Goal: Task Accomplishment & Management: Use online tool/utility

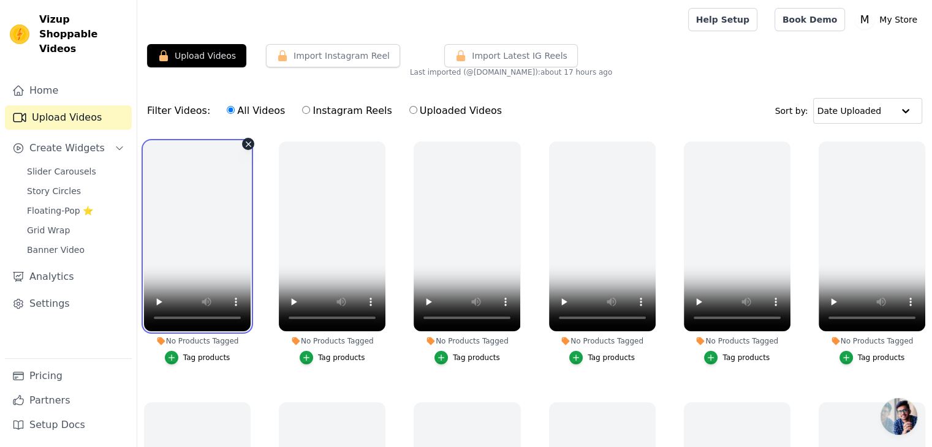
click at [218, 159] on video at bounding box center [197, 237] width 107 height 190
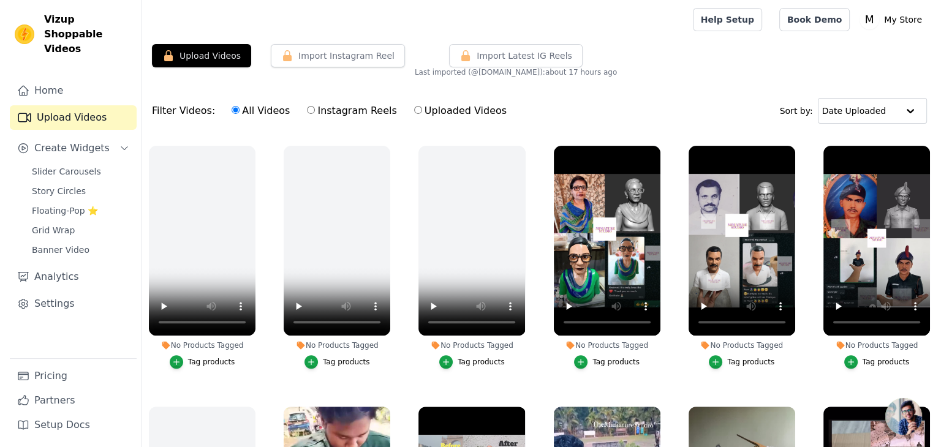
scroll to position [519, 0]
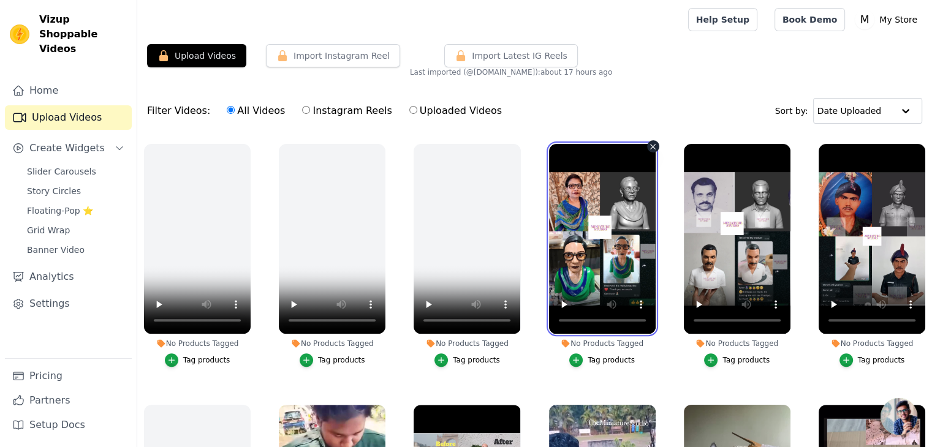
click at [640, 243] on video at bounding box center [602, 239] width 107 height 190
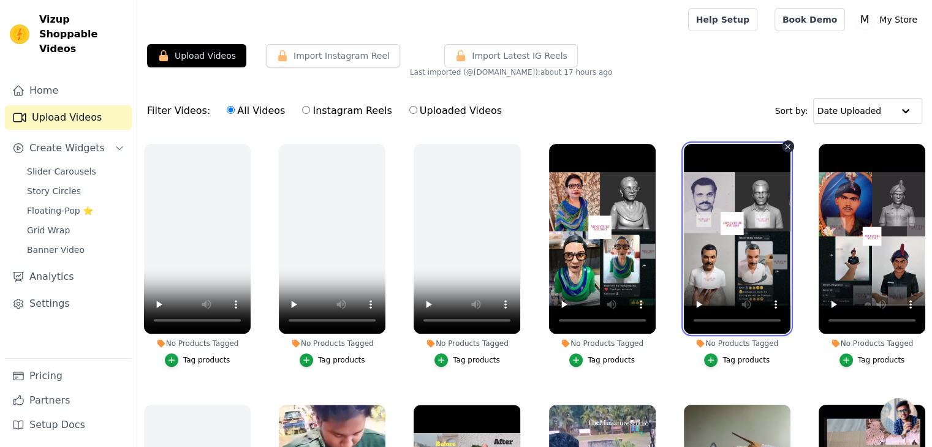
click at [710, 223] on video at bounding box center [737, 239] width 107 height 190
click at [578, 356] on icon "button" at bounding box center [576, 360] width 9 height 9
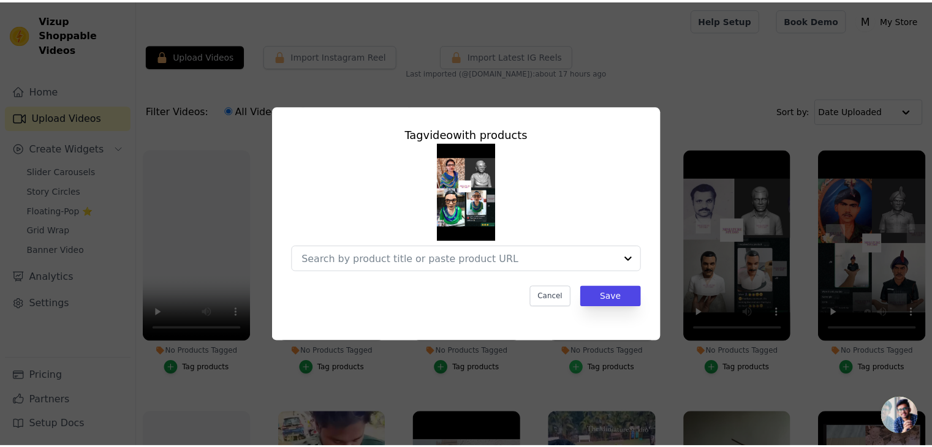
scroll to position [525, 0]
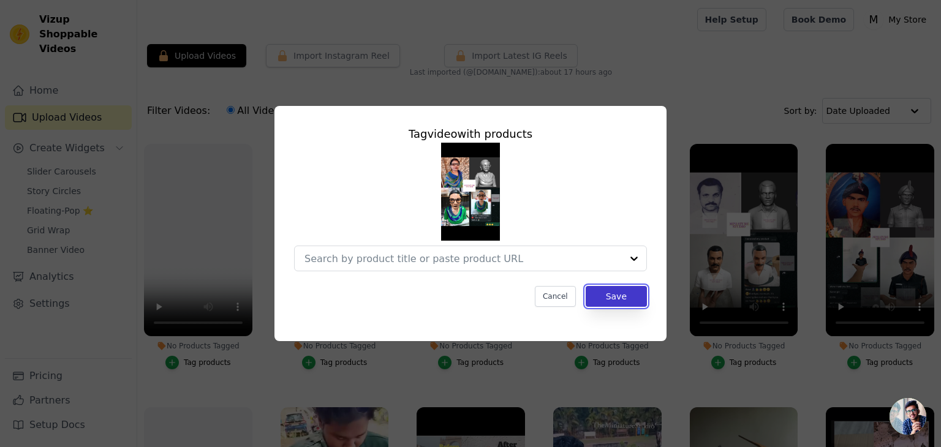
click at [598, 306] on button "Save" at bounding box center [616, 296] width 61 height 21
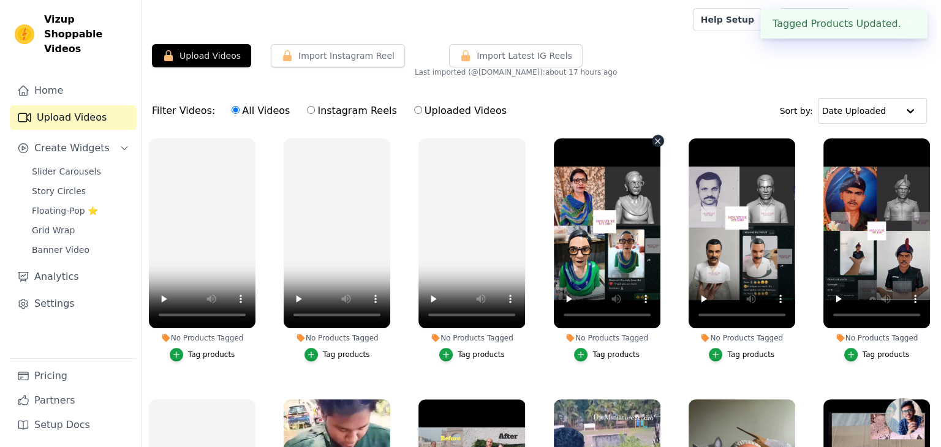
scroll to position [519, 0]
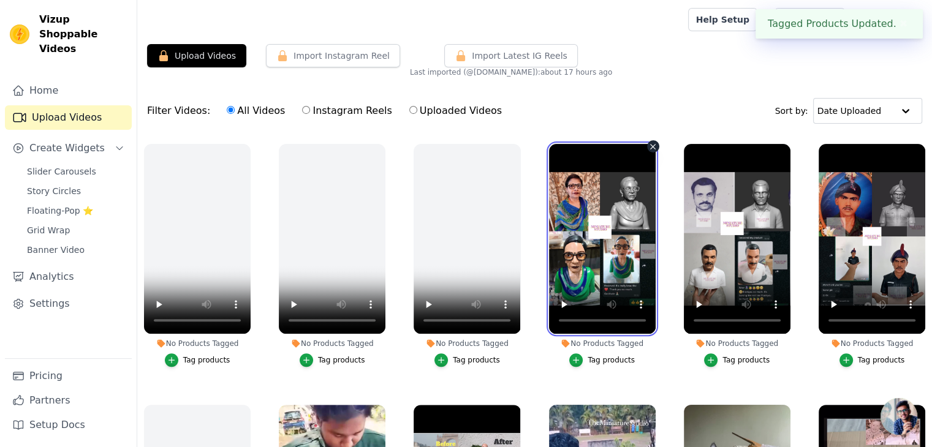
click at [596, 238] on video at bounding box center [602, 239] width 107 height 190
click at [896, 25] on button "✖" at bounding box center [903, 24] width 14 height 15
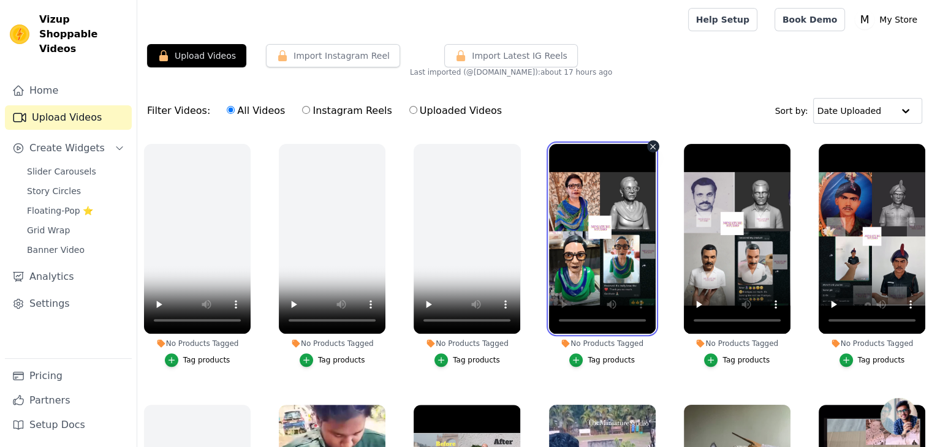
click at [606, 175] on video at bounding box center [602, 239] width 107 height 190
click at [577, 356] on icon "button" at bounding box center [576, 360] width 9 height 9
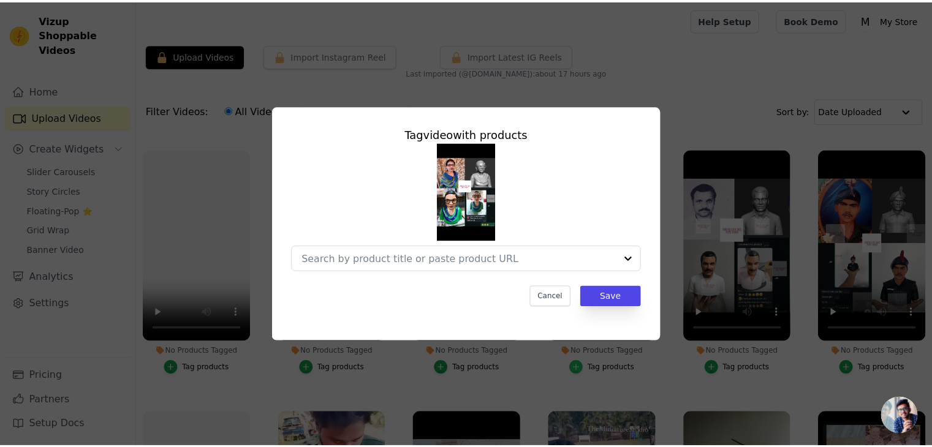
scroll to position [525, 0]
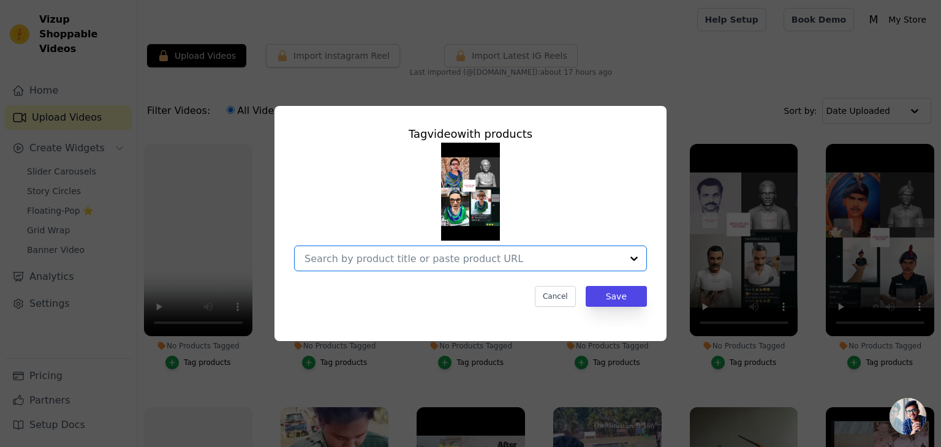
click at [441, 254] on input "No Products Tagged Tag video with products Option undefined, selected. Select i…" at bounding box center [463, 259] width 317 height 12
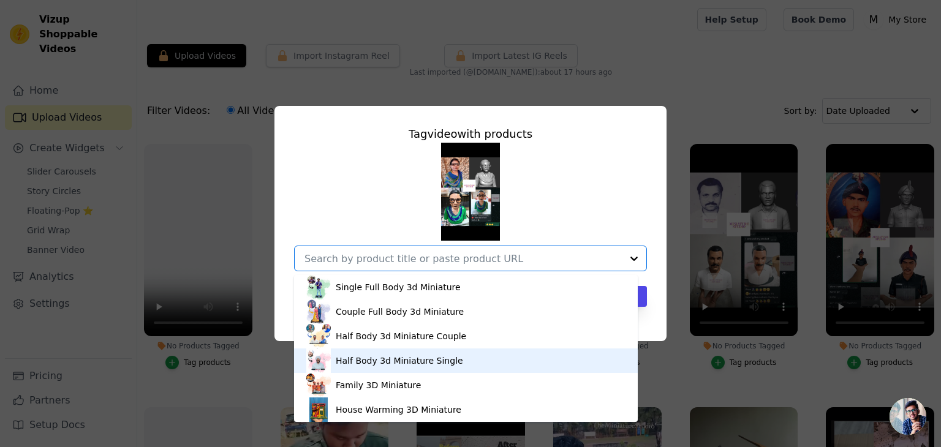
click at [395, 354] on div "Half Body 3d Miniature Single" at bounding box center [465, 361] width 319 height 25
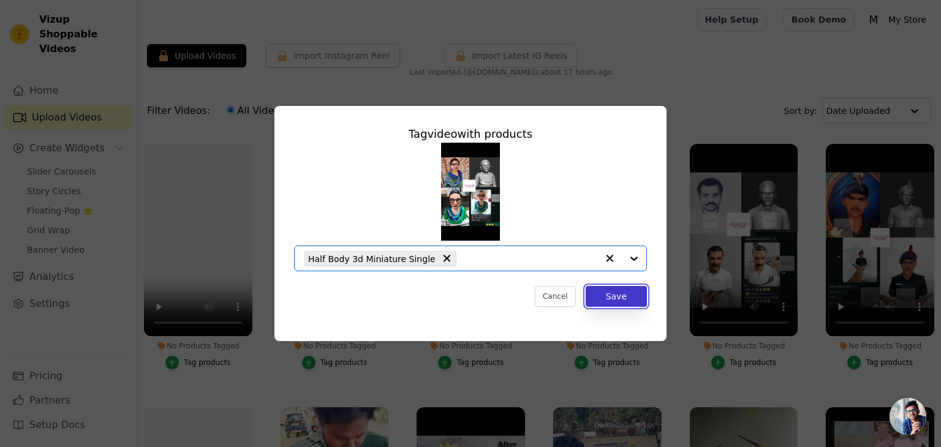
click at [594, 294] on button "Save" at bounding box center [616, 296] width 61 height 21
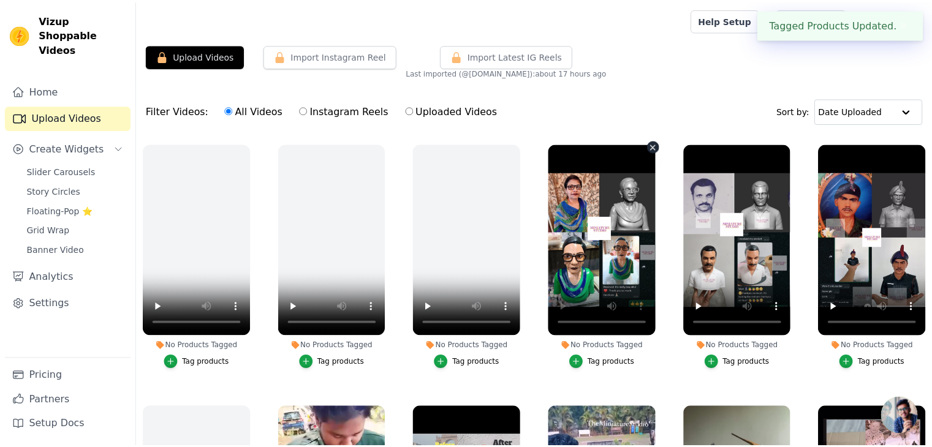
scroll to position [519, 0]
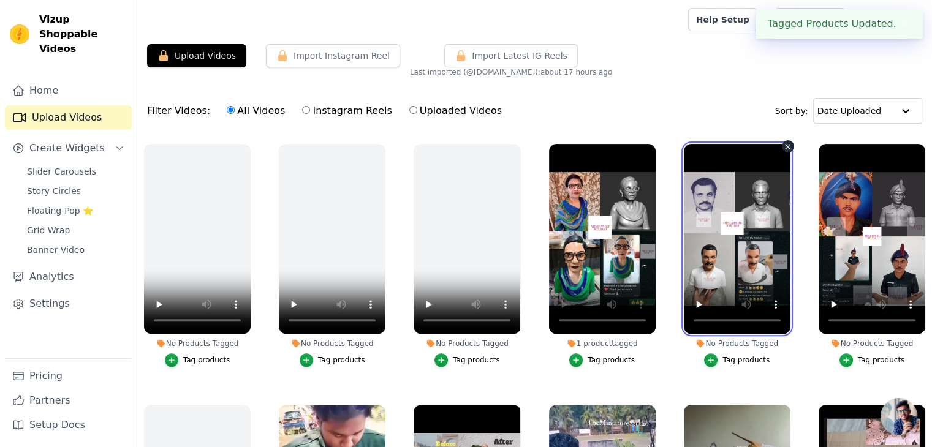
click at [755, 246] on video at bounding box center [737, 239] width 107 height 190
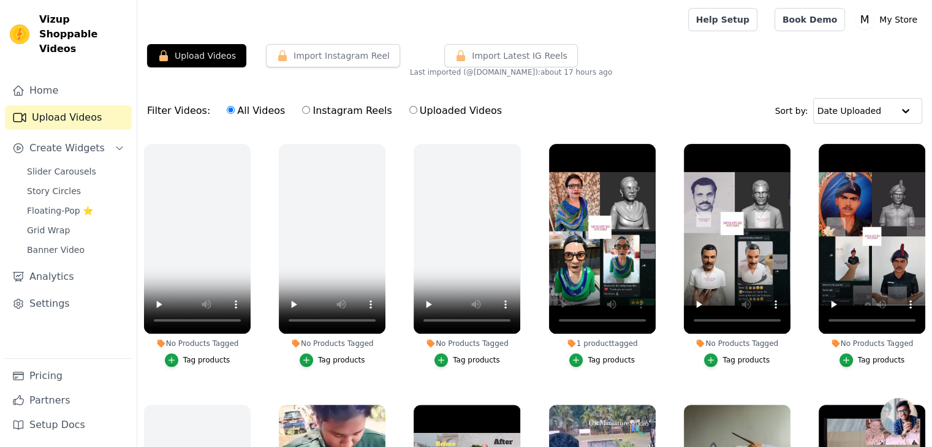
click at [721, 360] on button "Tag products" at bounding box center [737, 360] width 66 height 13
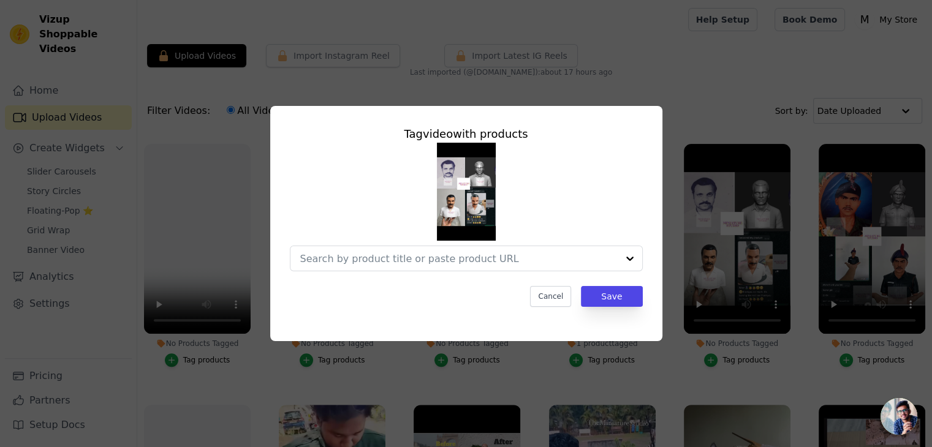
scroll to position [525, 0]
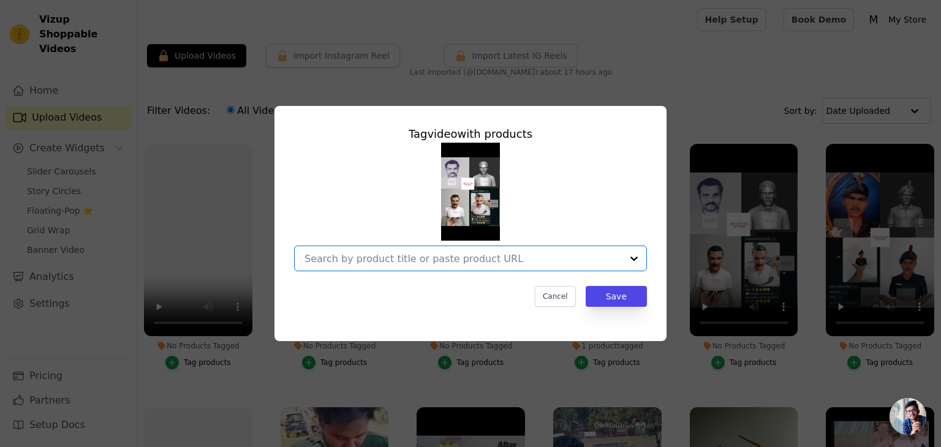
click at [556, 260] on input "No Products Tagged Tag video with products Option undefined, selected. Select i…" at bounding box center [463, 259] width 317 height 12
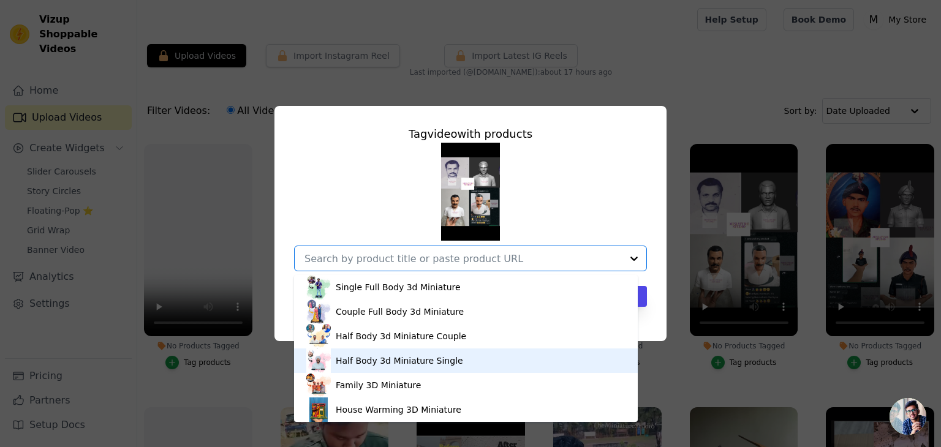
click at [427, 362] on div "Half Body 3d Miniature Single" at bounding box center [399, 361] width 127 height 12
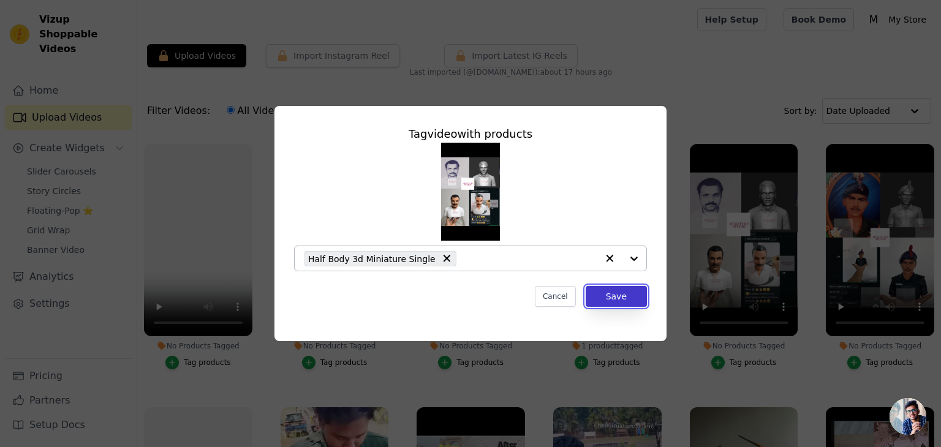
click at [599, 303] on button "Save" at bounding box center [616, 296] width 61 height 21
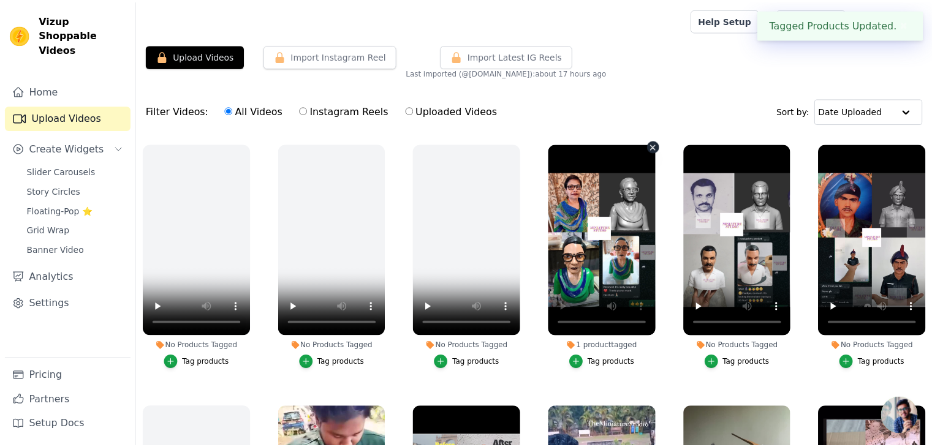
scroll to position [519, 0]
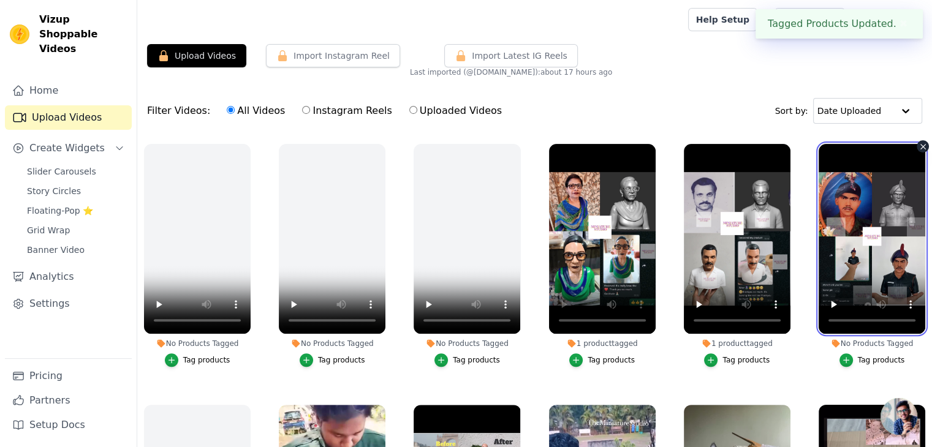
click at [882, 233] on video at bounding box center [872, 239] width 107 height 190
click at [849, 354] on button "Tag products" at bounding box center [872, 360] width 66 height 13
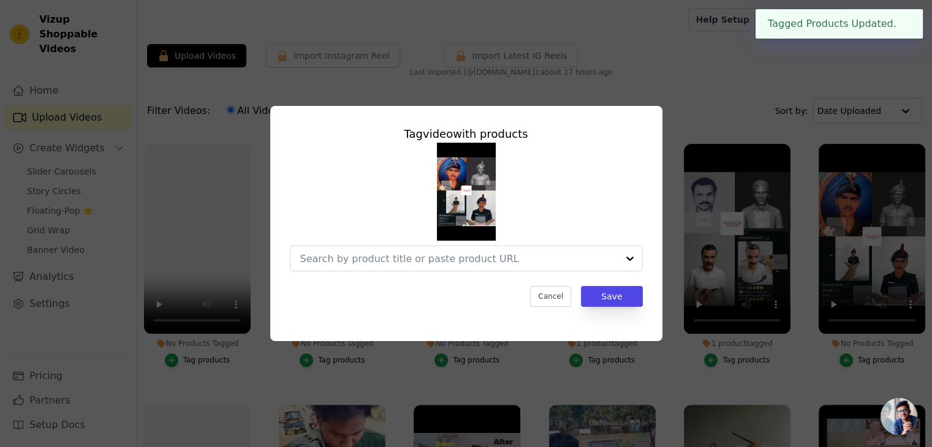
scroll to position [525, 0]
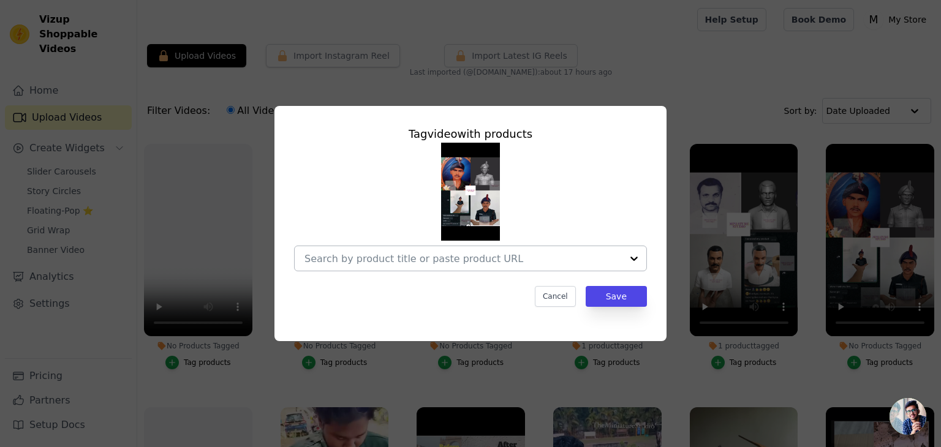
click at [550, 260] on input "No Products Tagged Tag video with products Cancel Save Tag products" at bounding box center [463, 259] width 317 height 12
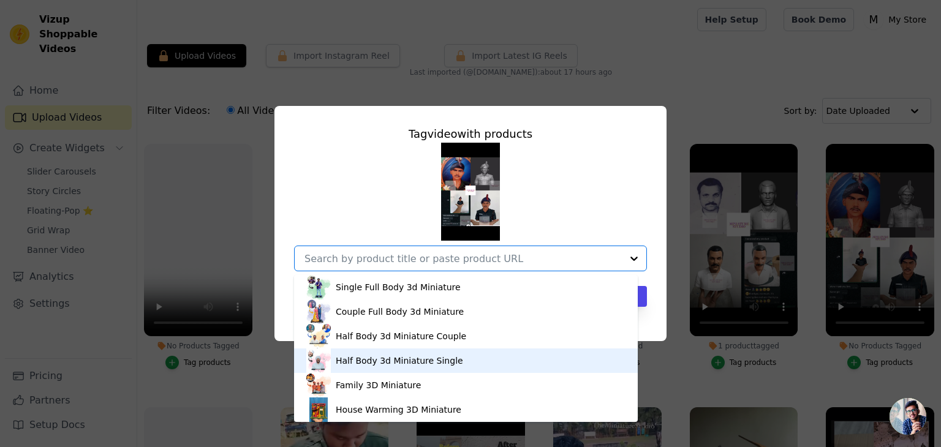
click at [420, 363] on div "Half Body 3d Miniature Single" at bounding box center [399, 361] width 127 height 12
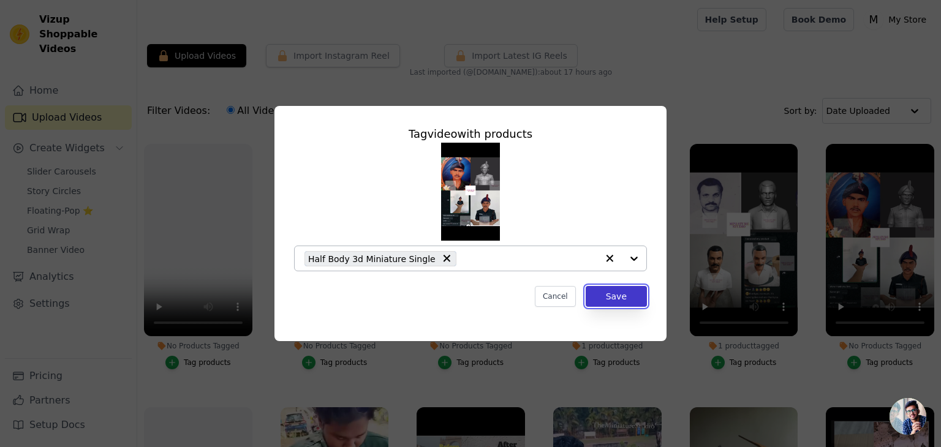
click at [619, 300] on button "Save" at bounding box center [616, 296] width 61 height 21
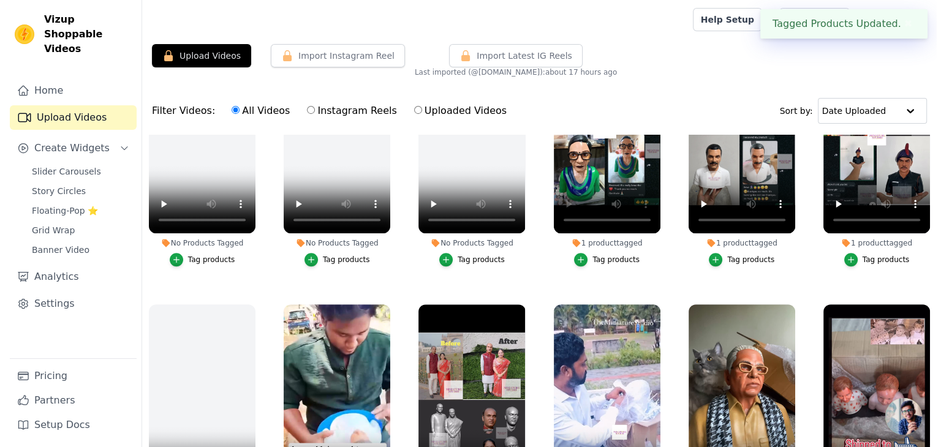
scroll to position [732, 0]
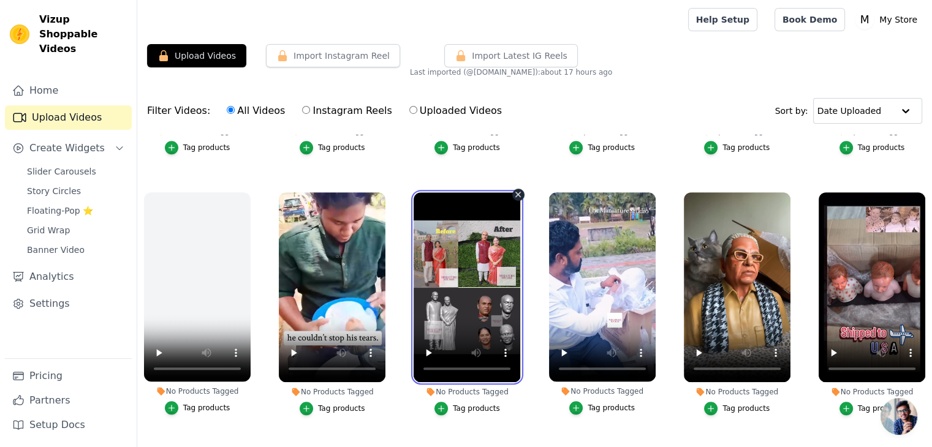
click at [472, 300] on video at bounding box center [467, 287] width 107 height 190
click at [446, 402] on div "button" at bounding box center [440, 408] width 13 height 13
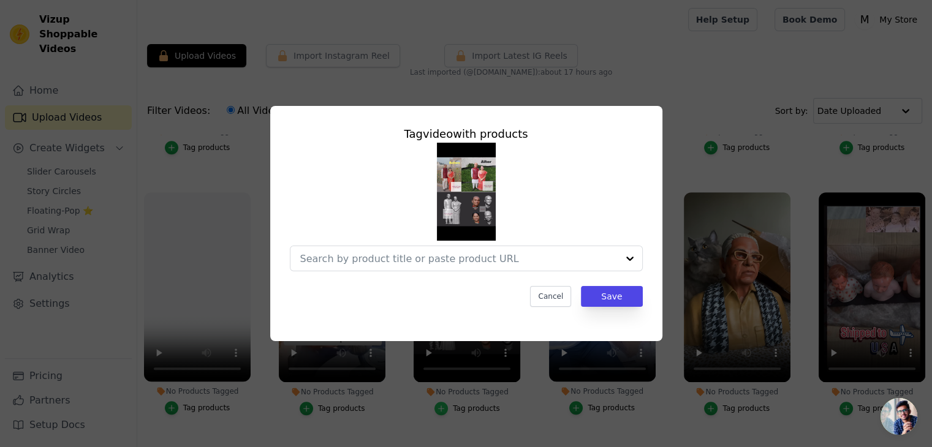
scroll to position [740, 0]
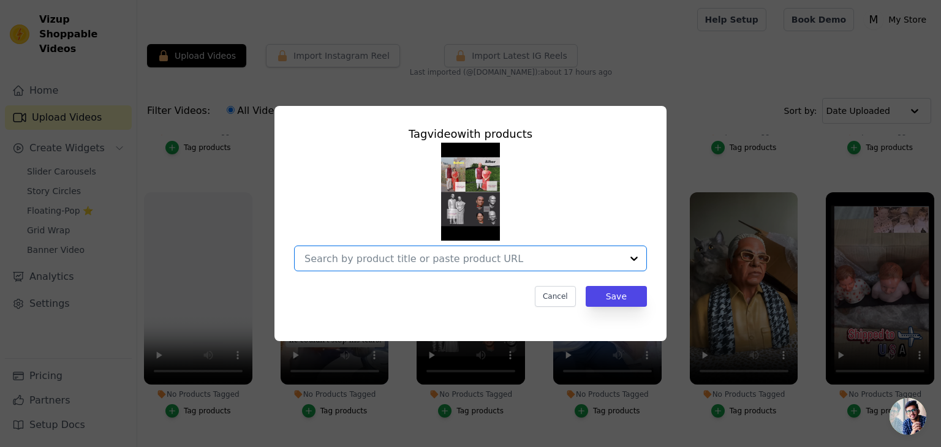
click at [517, 261] on input "No Products Tagged Tag video with products Option undefined, selected. Select i…" at bounding box center [463, 259] width 317 height 12
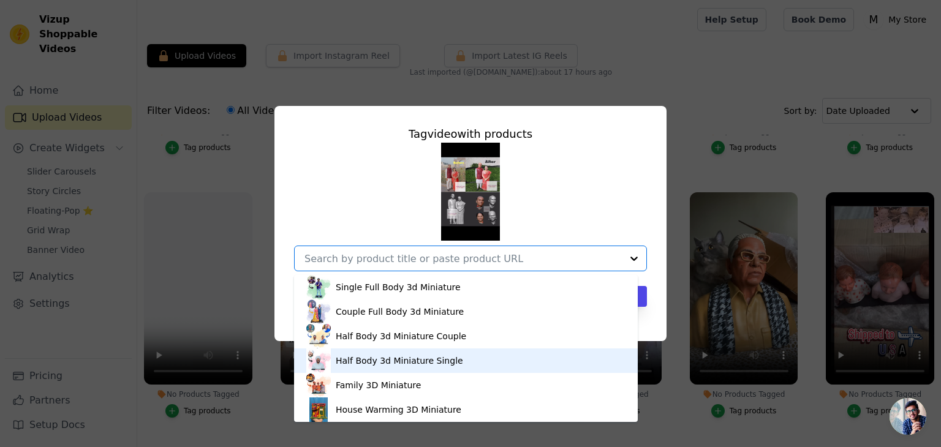
click at [415, 363] on div "Half Body 3d Miniature Single" at bounding box center [399, 361] width 127 height 12
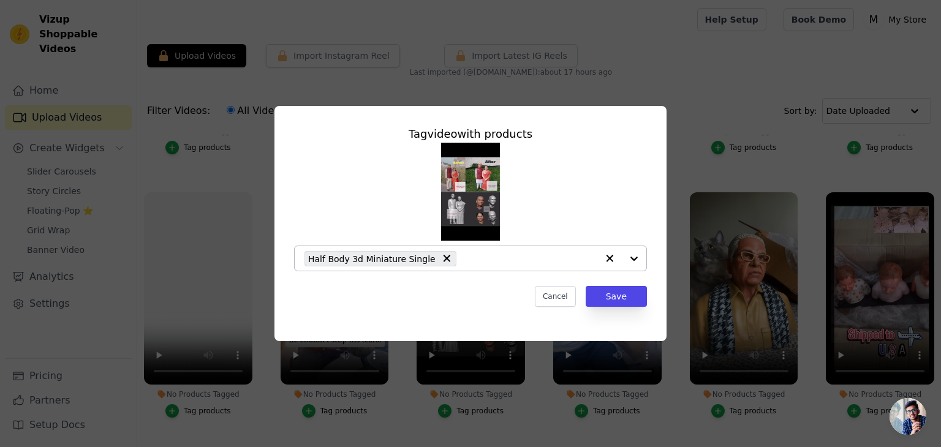
click at [521, 251] on div "Half Body 3d Miniature Single" at bounding box center [451, 258] width 293 height 25
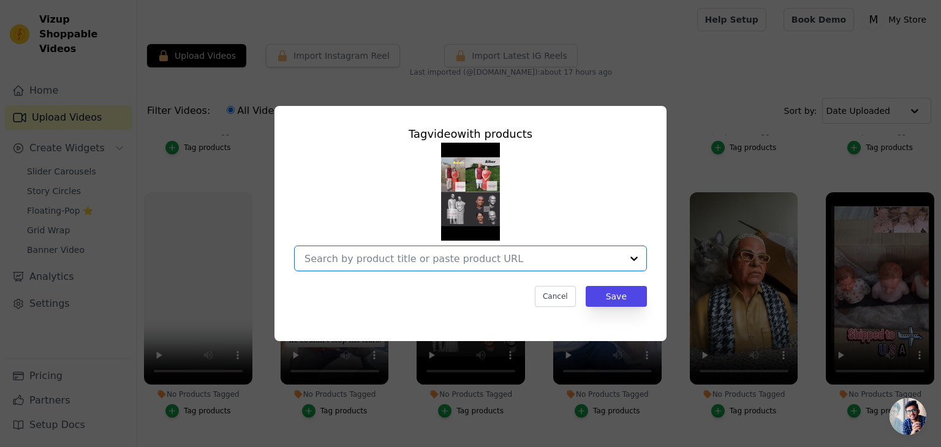
click at [426, 258] on input "No Products Tagged Tag video with products Option undefined, selected. Select i…" at bounding box center [463, 259] width 317 height 12
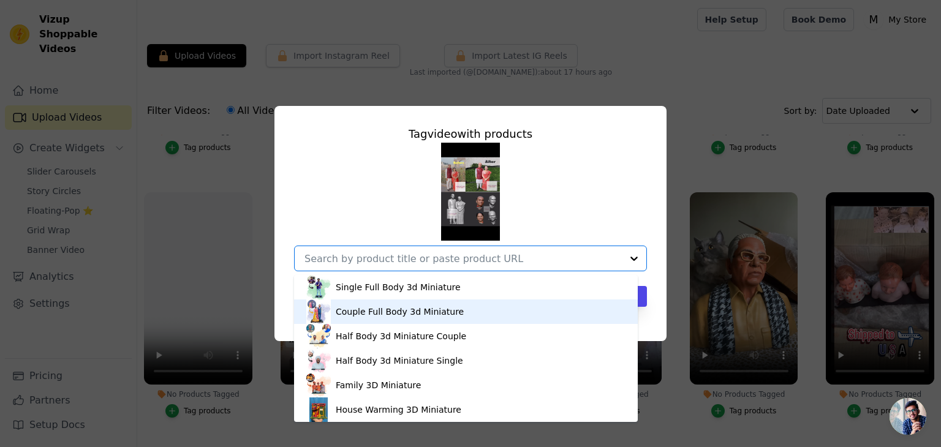
click at [404, 314] on div "Couple Full Body 3d Miniature" at bounding box center [400, 312] width 128 height 12
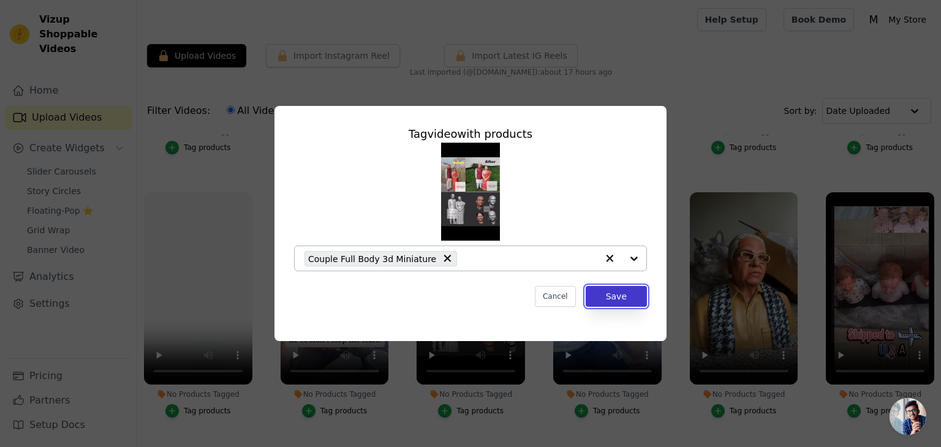
click at [610, 297] on button "Save" at bounding box center [616, 296] width 61 height 21
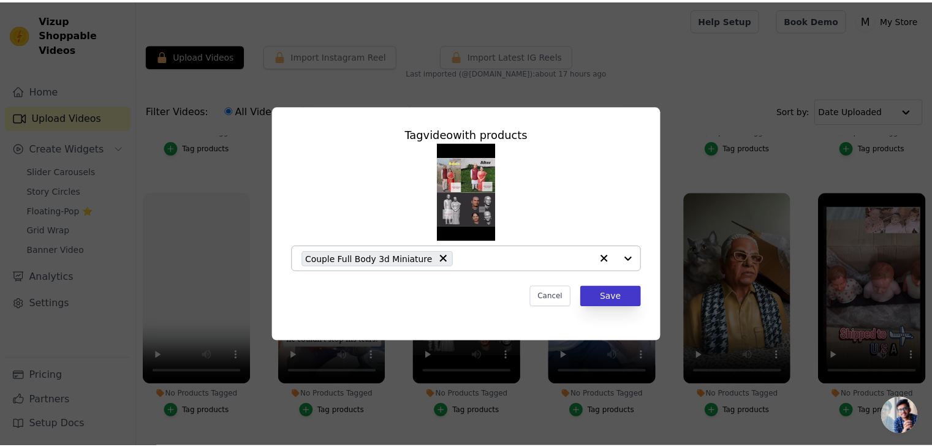
scroll to position [732, 0]
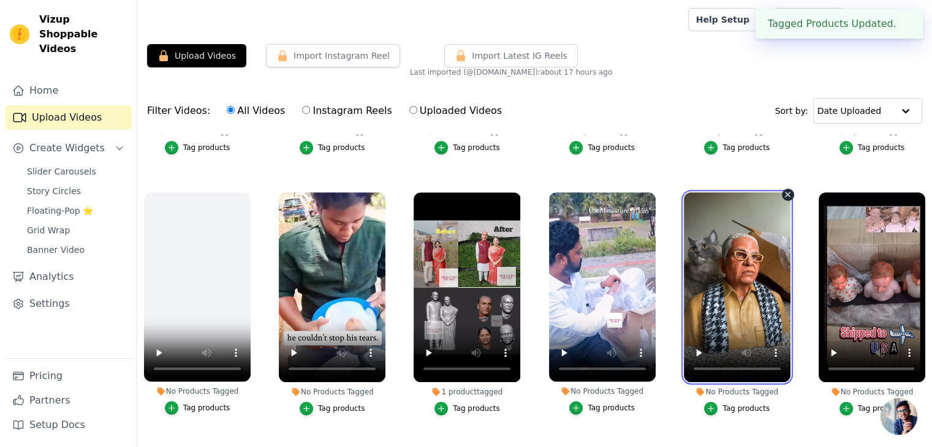
click at [711, 279] on video at bounding box center [737, 287] width 107 height 190
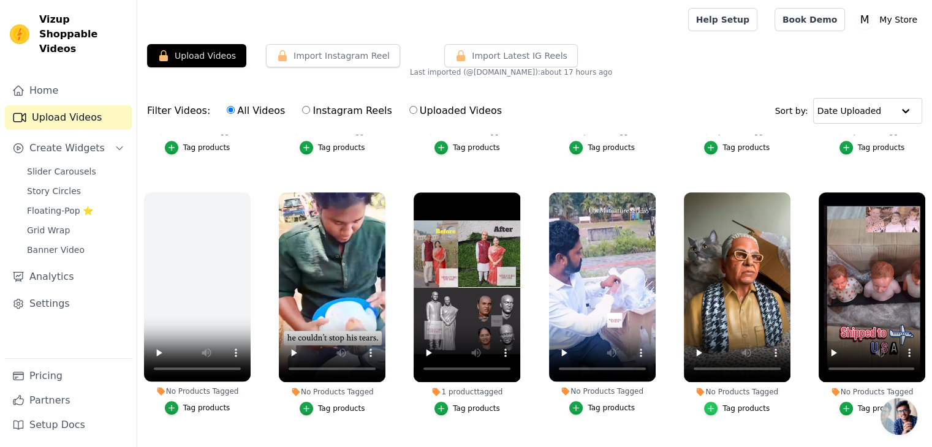
click at [715, 402] on div "button" at bounding box center [710, 408] width 13 height 13
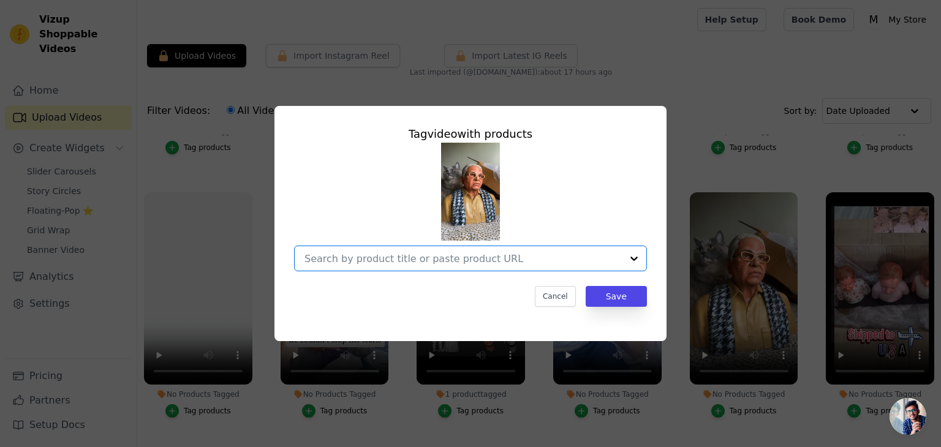
click at [598, 259] on input "No Products Tagged Tag video with products Option undefined, selected. Select i…" at bounding box center [463, 259] width 317 height 12
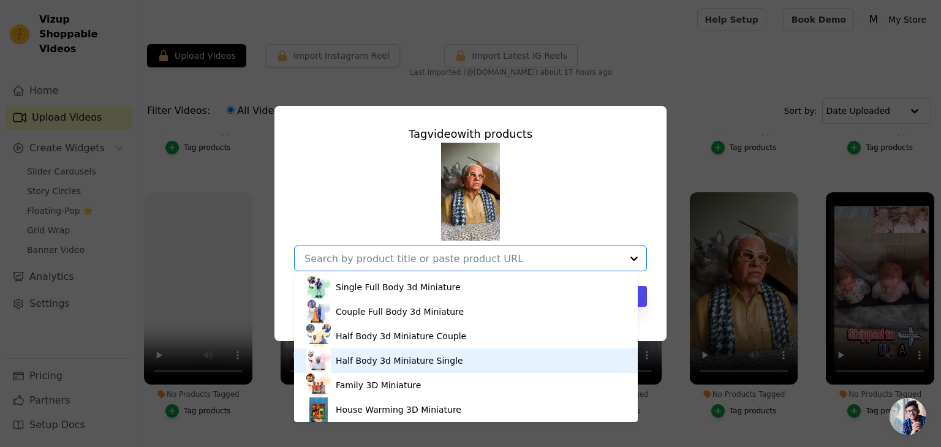
click at [426, 358] on div "Half Body 3d Miniature Single" at bounding box center [399, 361] width 127 height 12
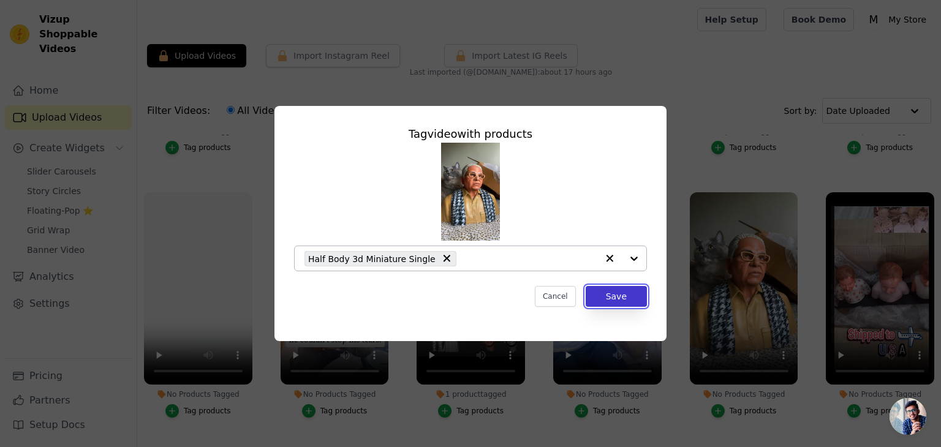
click at [603, 291] on button "Save" at bounding box center [616, 296] width 61 height 21
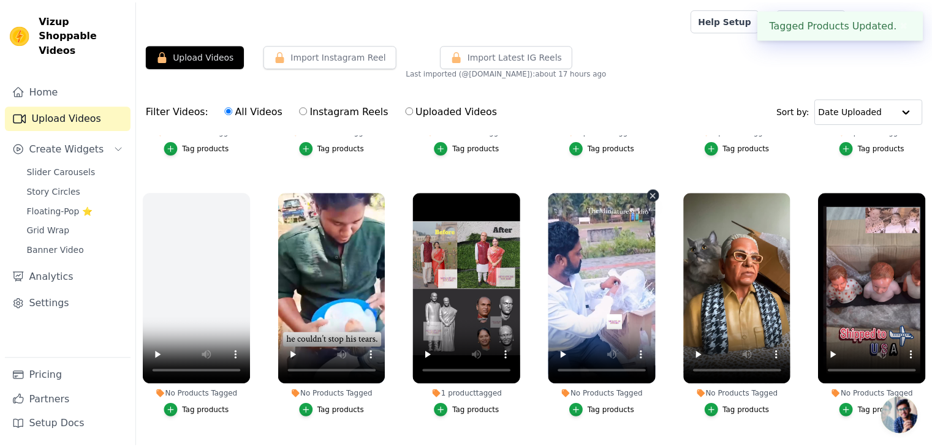
scroll to position [732, 0]
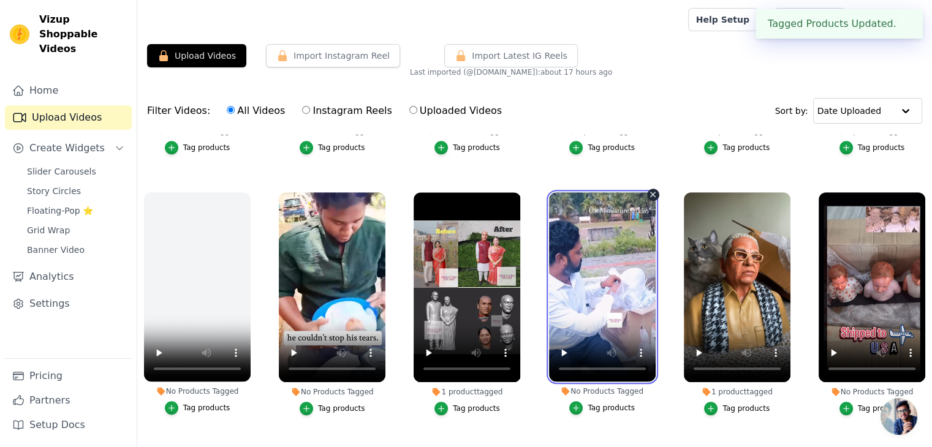
click at [603, 291] on video at bounding box center [602, 287] width 107 height 190
click at [575, 401] on div "button" at bounding box center [575, 407] width 13 height 13
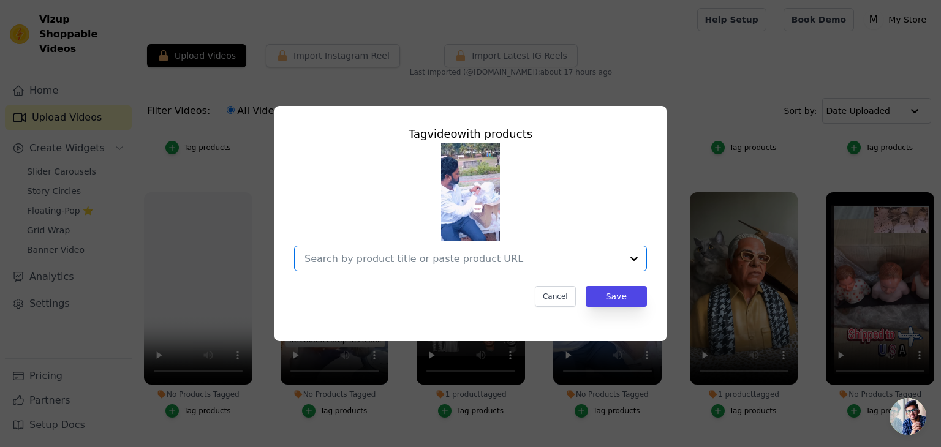
click at [576, 261] on input "No Products Tagged Tag video with products Option undefined, selected. Select i…" at bounding box center [463, 259] width 317 height 12
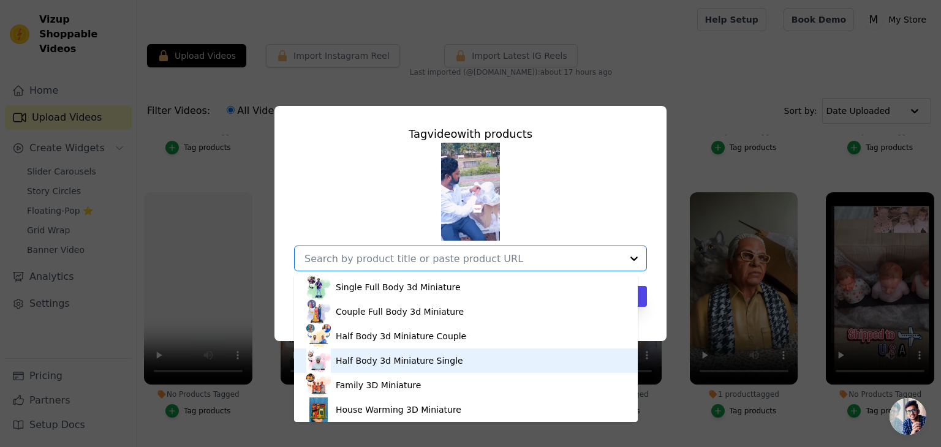
click at [452, 353] on div "Half Body 3d Miniature Single" at bounding box center [465, 361] width 319 height 25
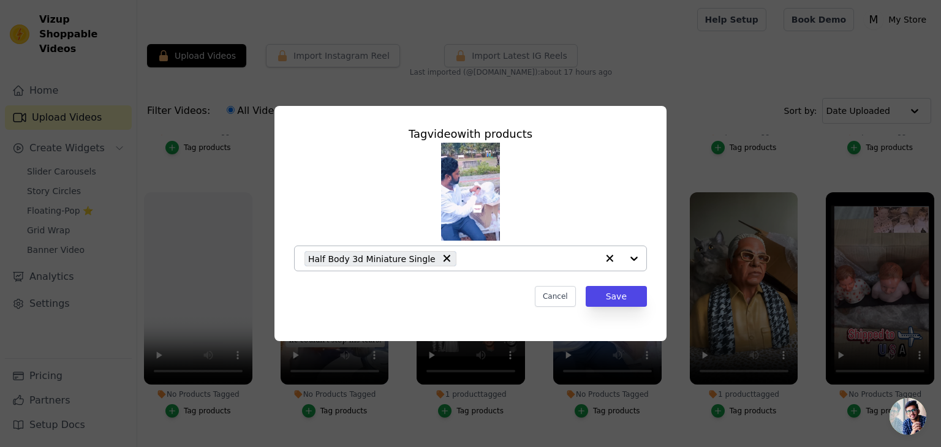
click at [598, 285] on div "Tag video with products Half Body 3d Miniature Single Cancel Save" at bounding box center [470, 216] width 373 height 201
click at [599, 294] on button "Save" at bounding box center [616, 296] width 61 height 21
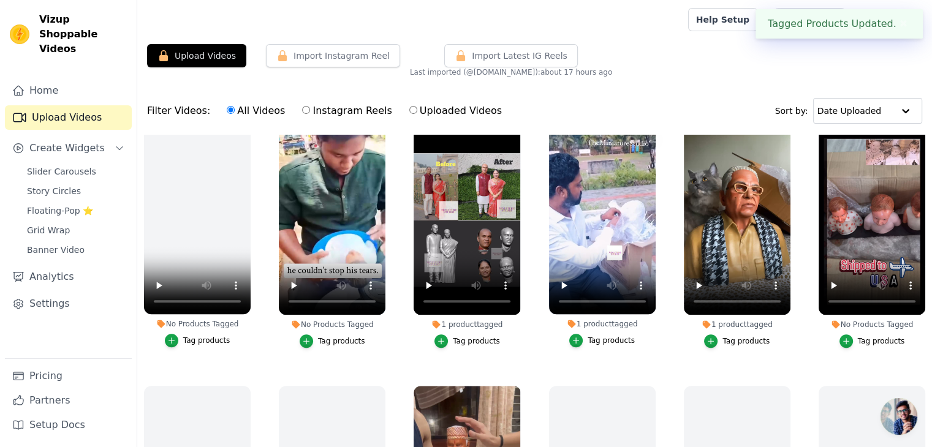
scroll to position [830, 0]
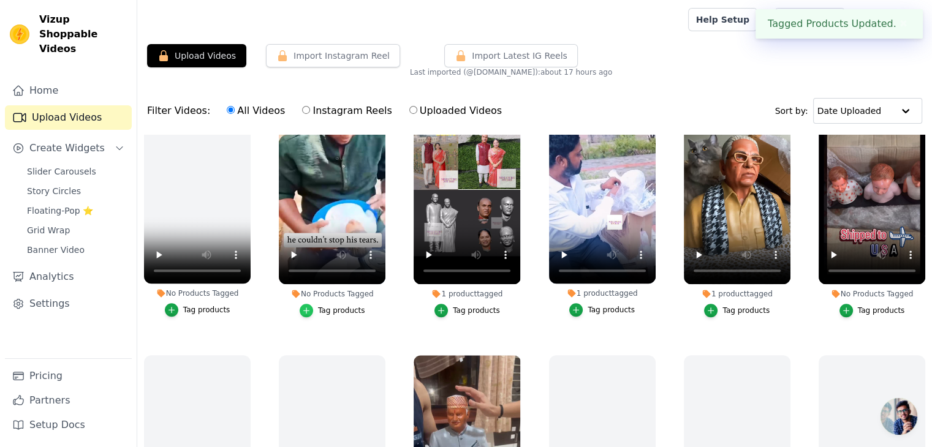
click at [303, 306] on icon "button" at bounding box center [306, 310] width 9 height 9
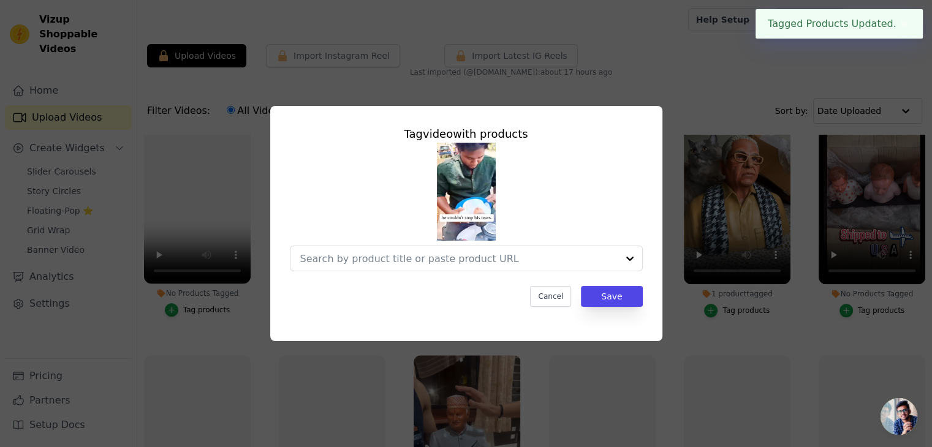
scroll to position [838, 0]
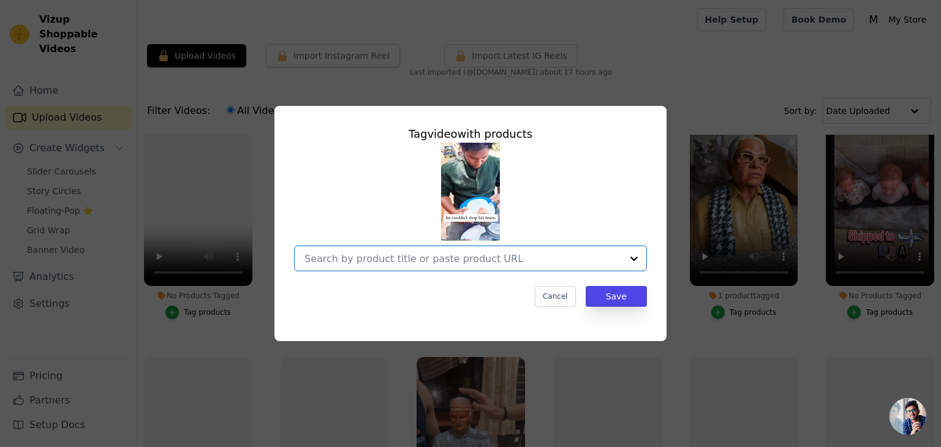
click at [459, 254] on input "No Products Tagged Tag video with products Option undefined, selected. Select i…" at bounding box center [463, 259] width 317 height 12
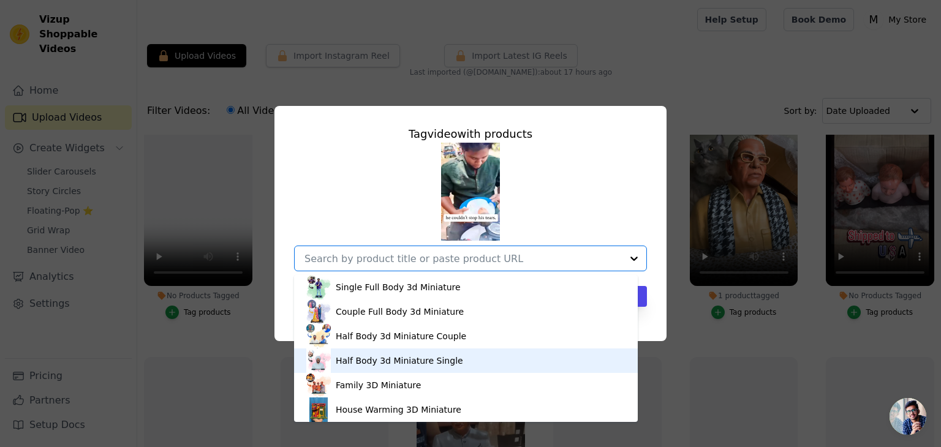
click at [425, 356] on div "Half Body 3d Miniature Single" at bounding box center [399, 361] width 127 height 12
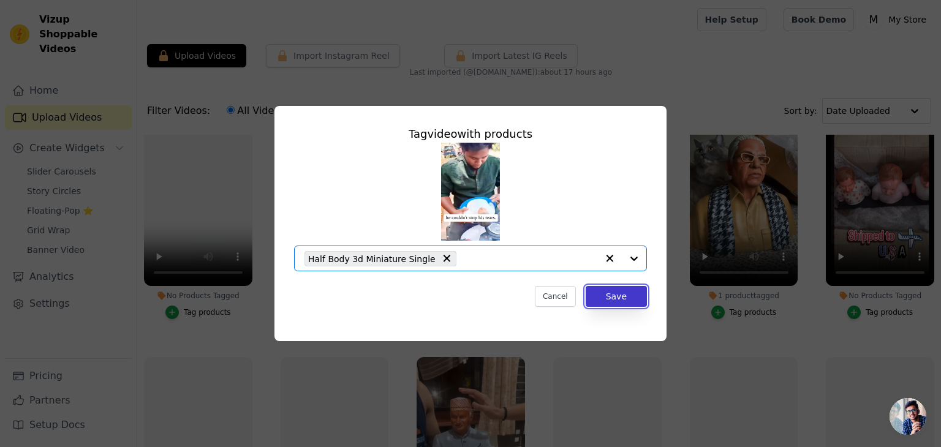
click at [599, 294] on button "Save" at bounding box center [616, 296] width 61 height 21
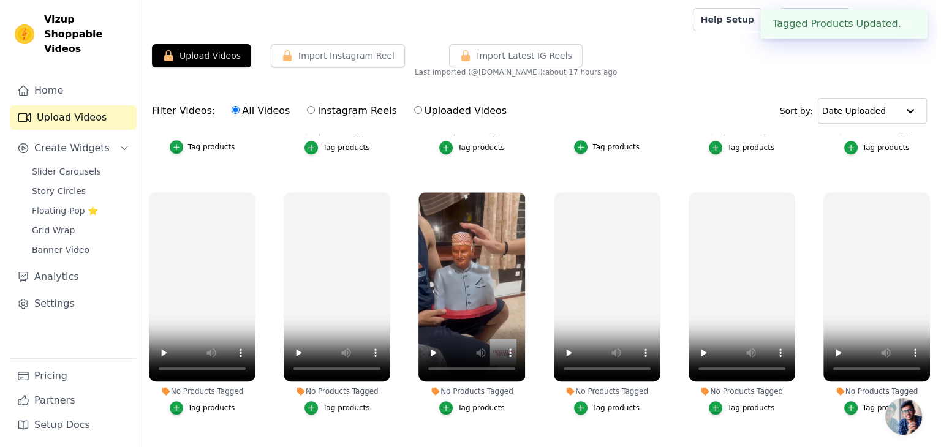
scroll to position [993, 0]
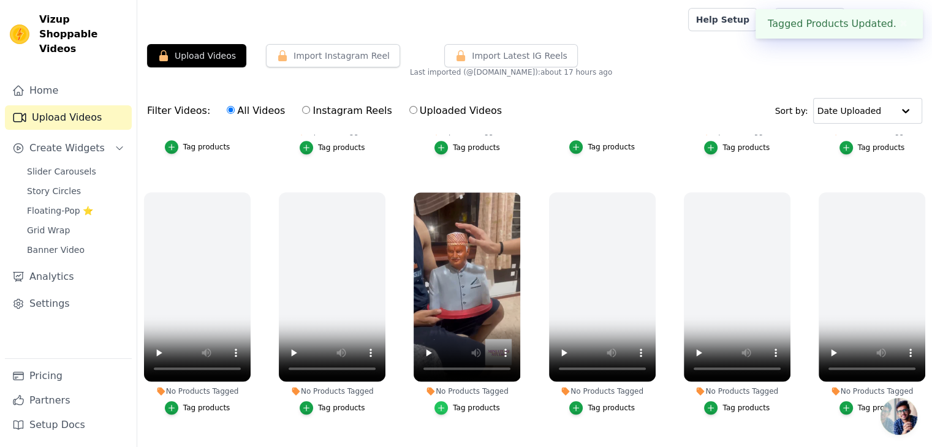
click at [442, 404] on icon "button" at bounding box center [441, 408] width 9 height 9
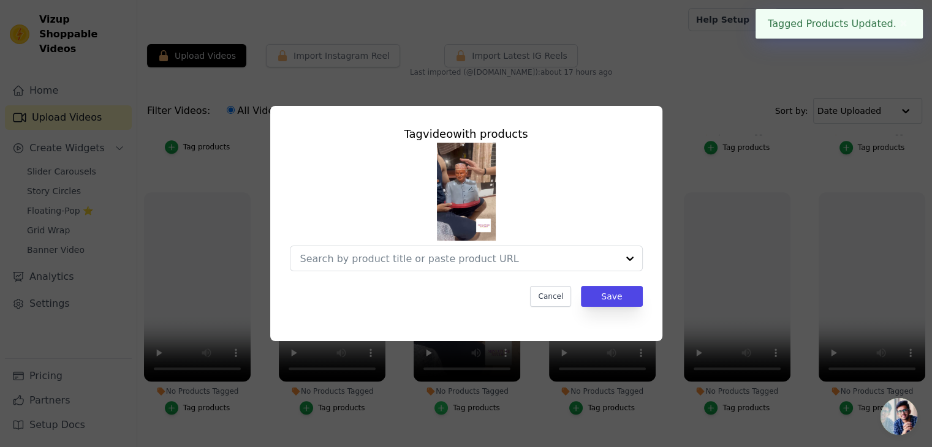
scroll to position [1003, 0]
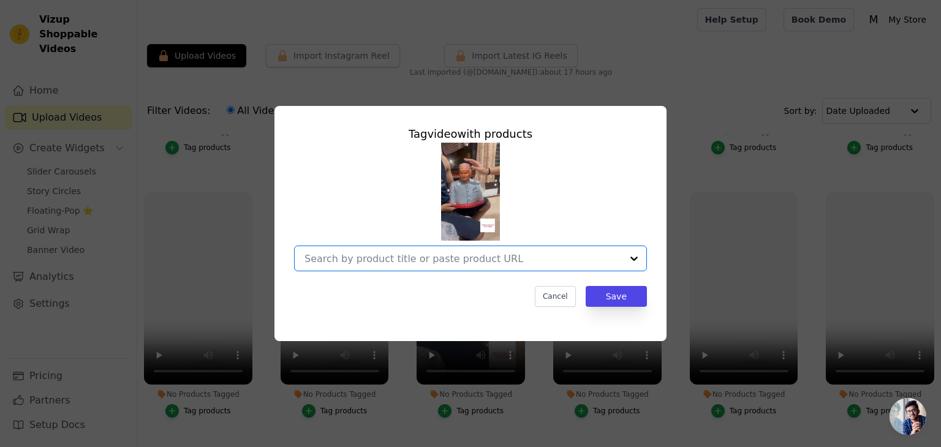
click at [525, 263] on input "No Products Tagged Tag video with products Option undefined, selected. Select i…" at bounding box center [463, 259] width 317 height 12
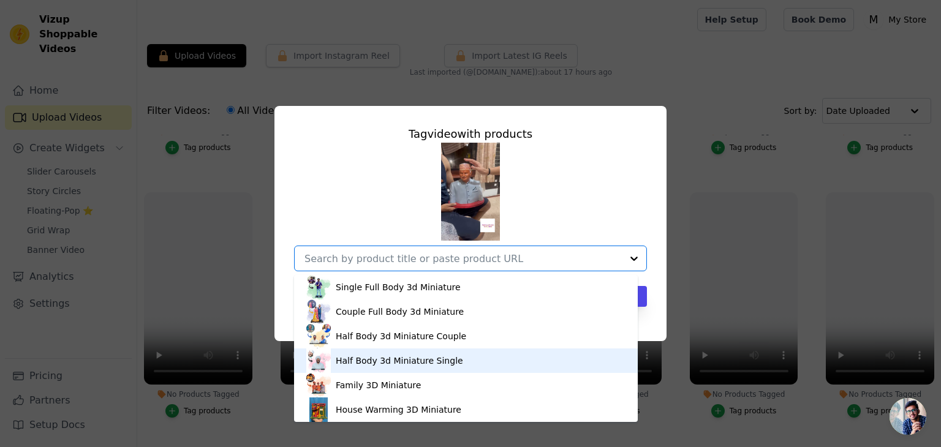
click at [413, 358] on div "Half Body 3d Miniature Single" at bounding box center [399, 361] width 127 height 12
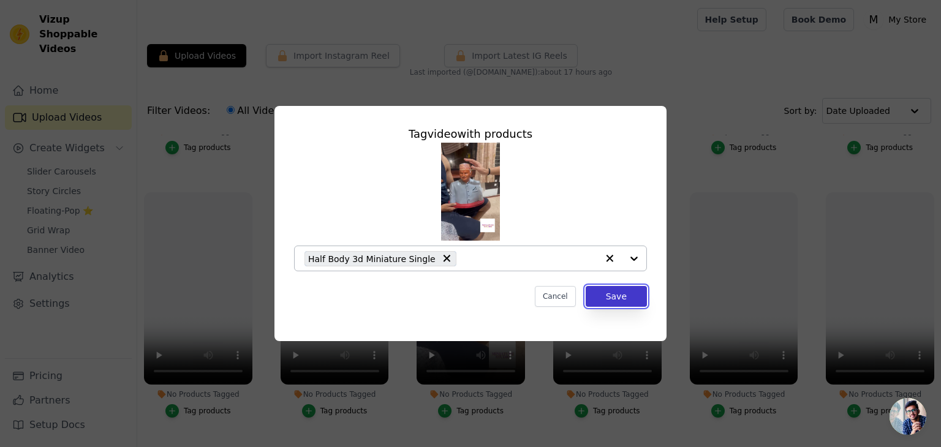
click at [619, 287] on button "Save" at bounding box center [616, 296] width 61 height 21
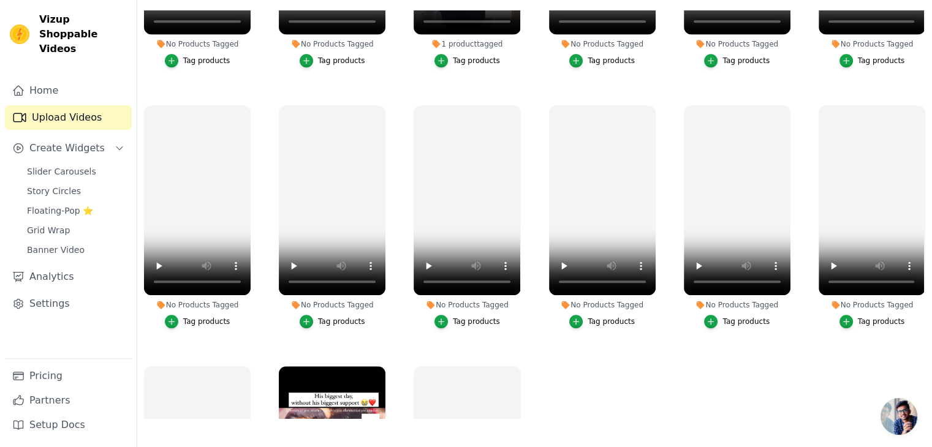
scroll to position [1412, 0]
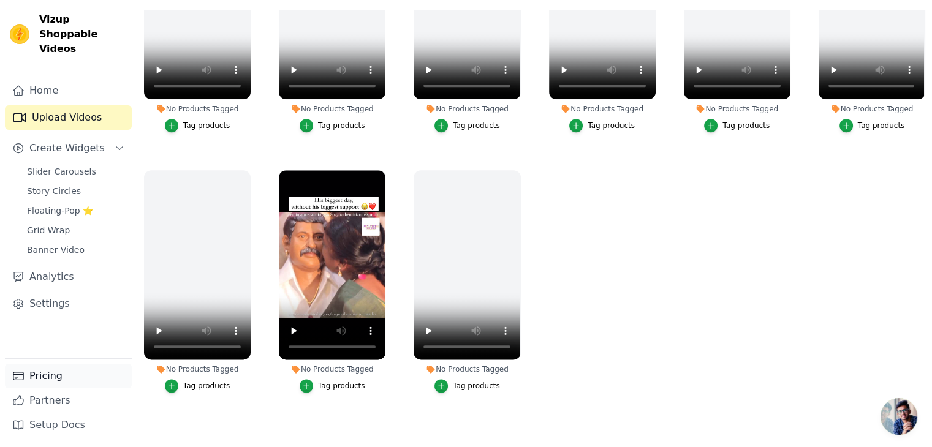
click at [60, 378] on link "Pricing" at bounding box center [68, 376] width 127 height 25
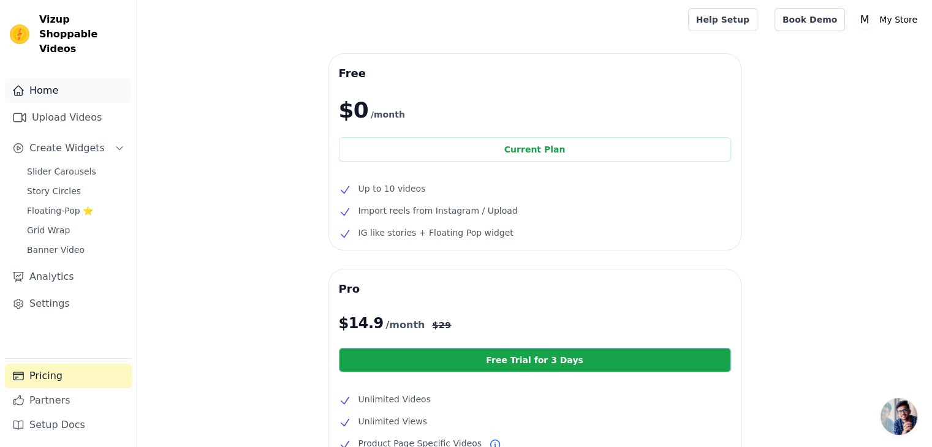
click at [70, 78] on link "Home" at bounding box center [68, 90] width 127 height 25
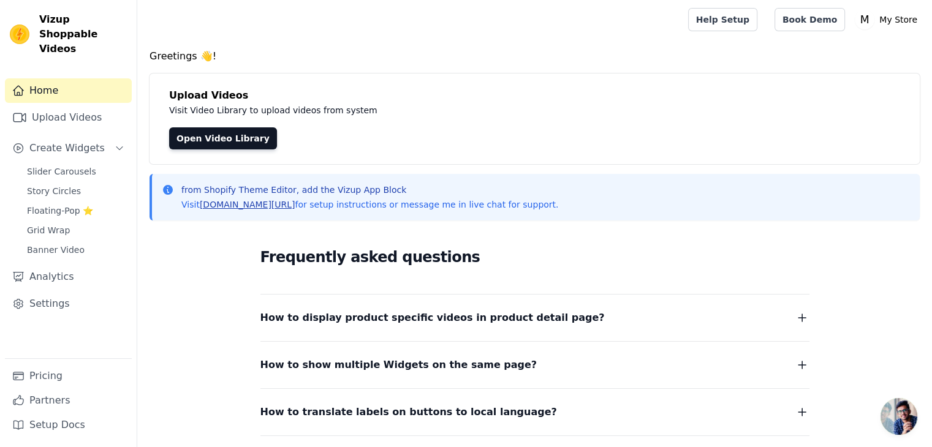
click at [240, 209] on link "[DOMAIN_NAME][URL]" at bounding box center [248, 205] width 96 height 10
click at [56, 165] on span "Slider Carousels" at bounding box center [61, 171] width 69 height 12
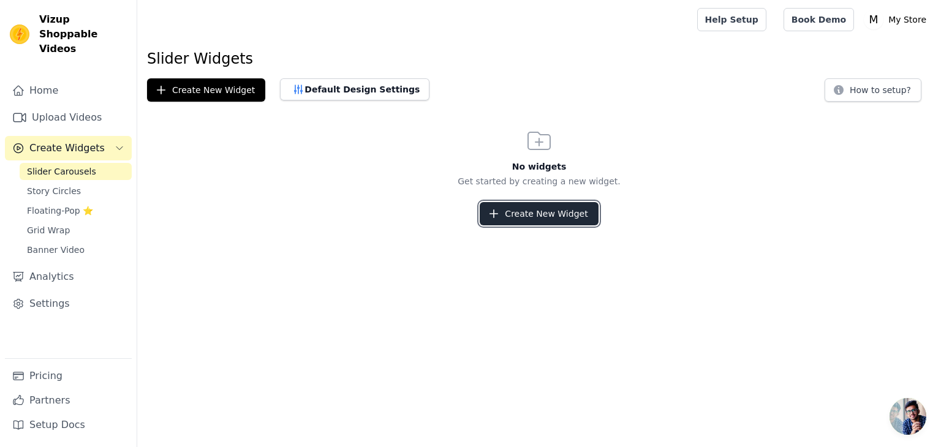
click at [496, 202] on button "Create New Widget" at bounding box center [539, 213] width 118 height 23
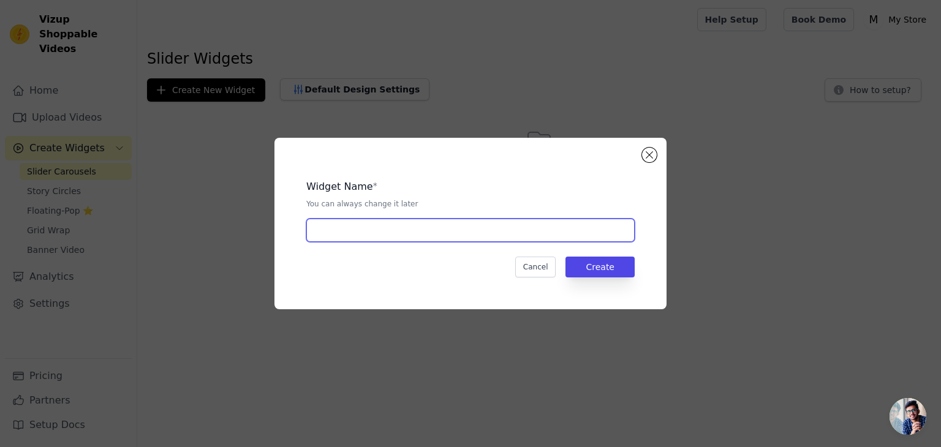
click at [377, 236] on input "text" at bounding box center [470, 230] width 328 height 23
type input "Testimonial"
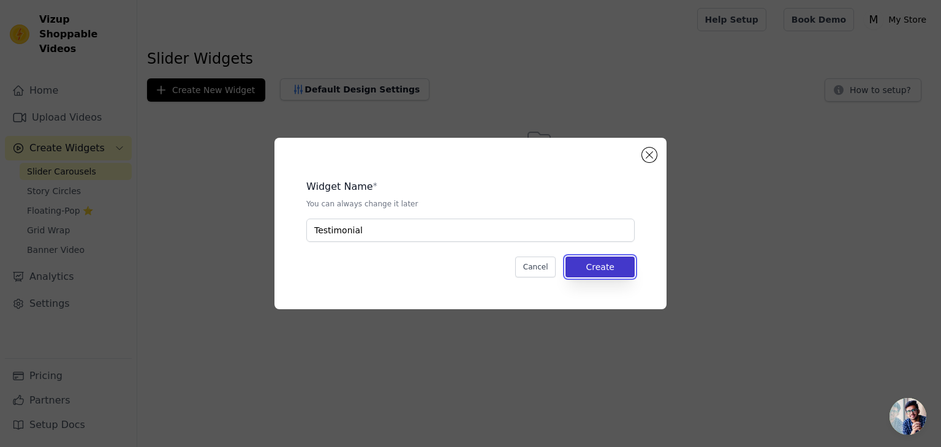
click at [620, 270] on button "Create" at bounding box center [600, 267] width 69 height 21
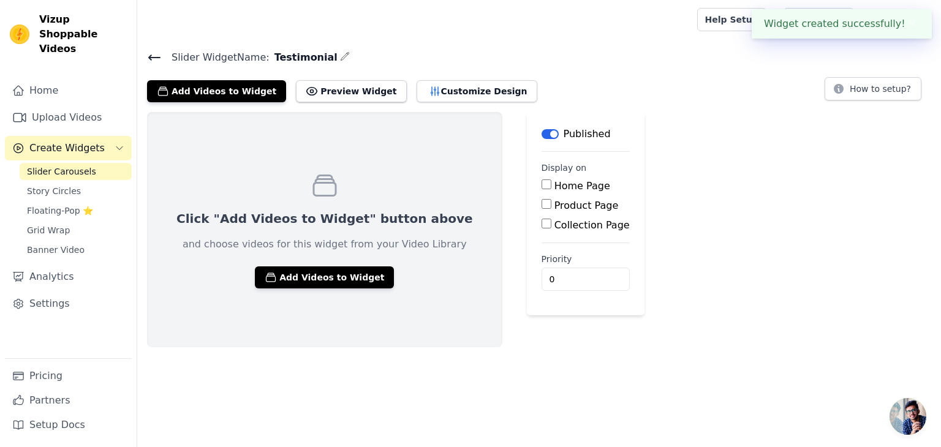
click at [542, 182] on input "Home Page" at bounding box center [547, 185] width 10 height 10
checkbox input "true"
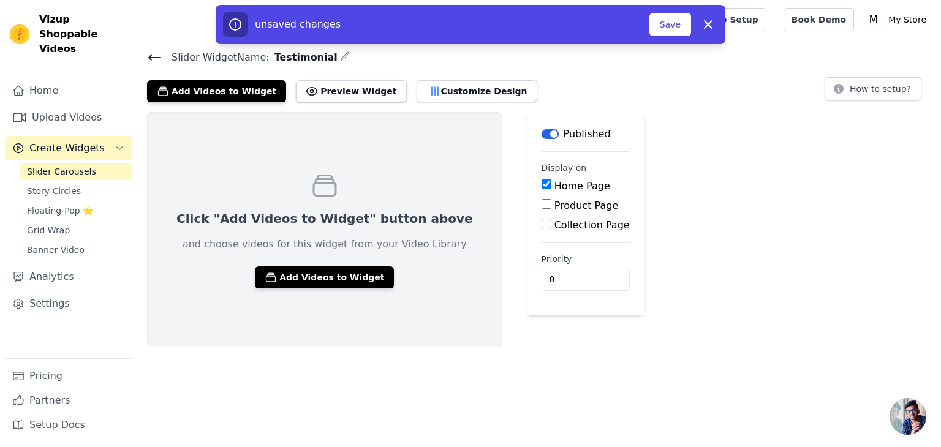
click at [542, 205] on input "Product Page" at bounding box center [547, 204] width 10 height 10
checkbox input "true"
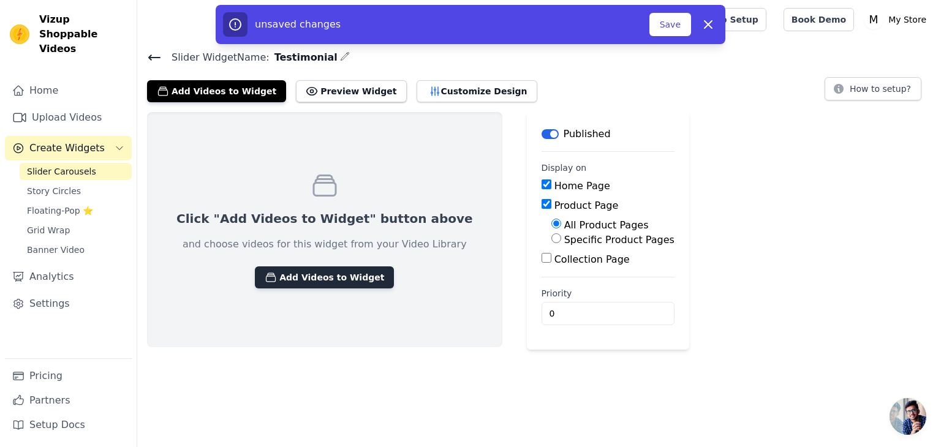
click at [323, 275] on button "Add Videos to Widget" at bounding box center [324, 278] width 139 height 22
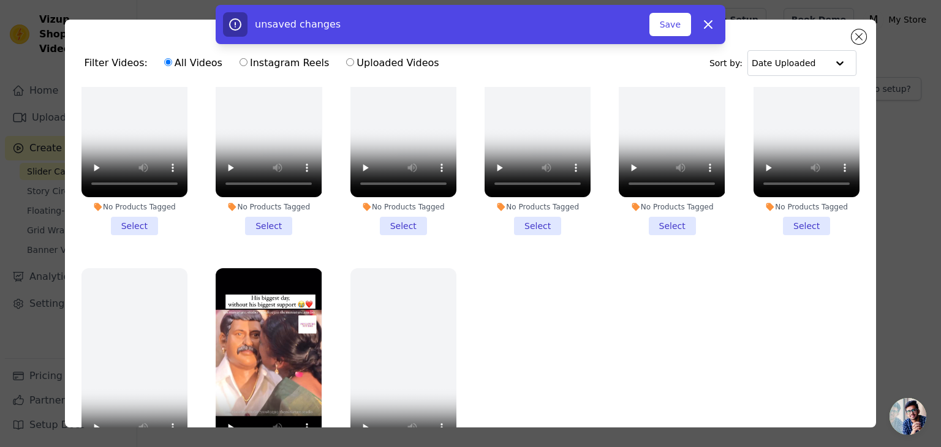
scroll to position [106, 0]
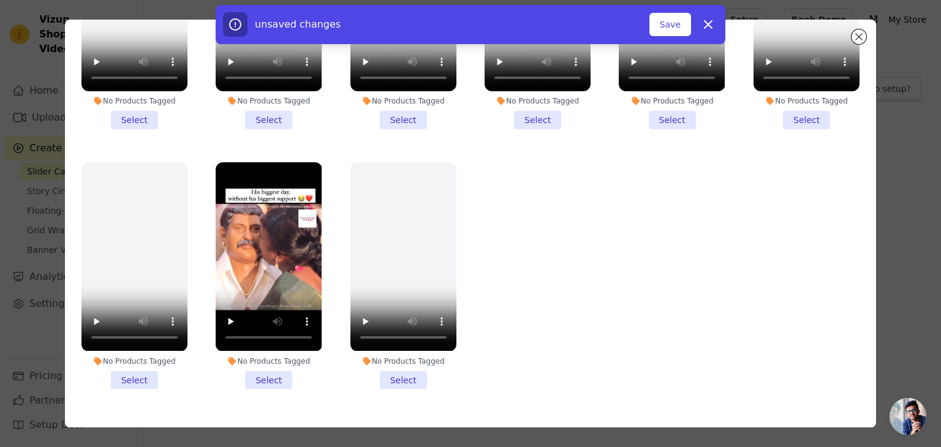
click at [275, 353] on li "No Products Tagged Select" at bounding box center [269, 275] width 106 height 227
click at [0, 0] on input "No Products Tagged Select" at bounding box center [0, 0] width 0 height 0
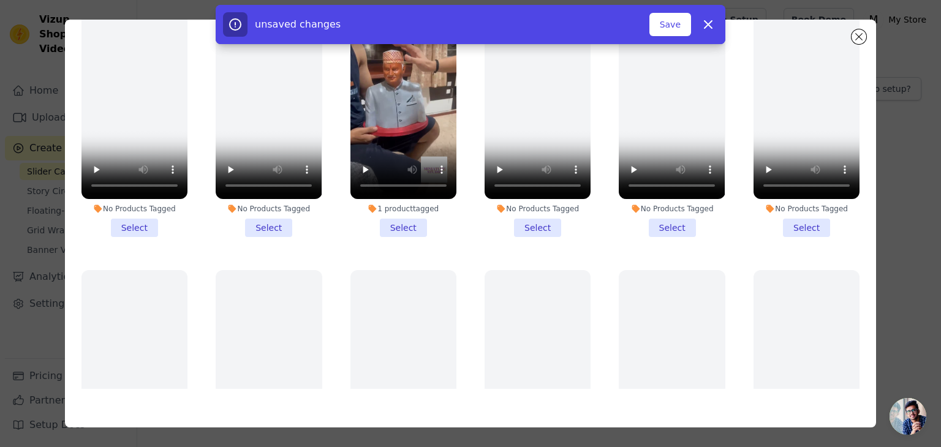
scroll to position [942, 0]
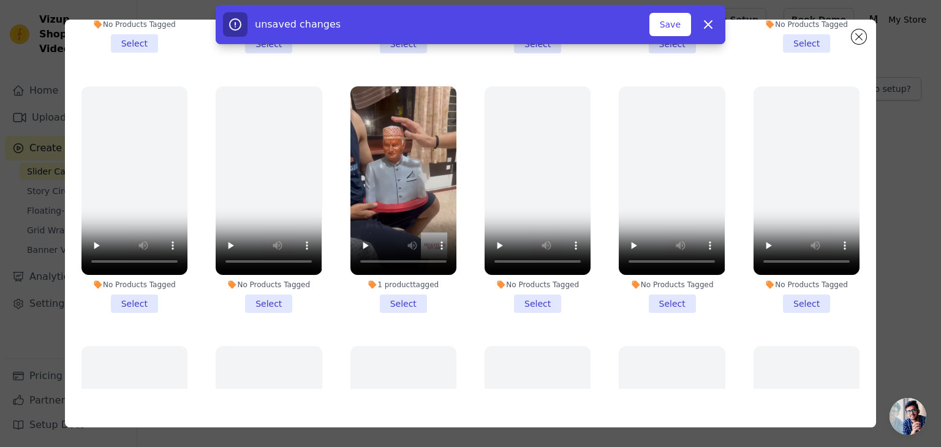
click at [402, 281] on li "1 product tagged Select" at bounding box center [403, 199] width 106 height 227
click at [0, 0] on input "1 product tagged Select" at bounding box center [0, 0] width 0 height 0
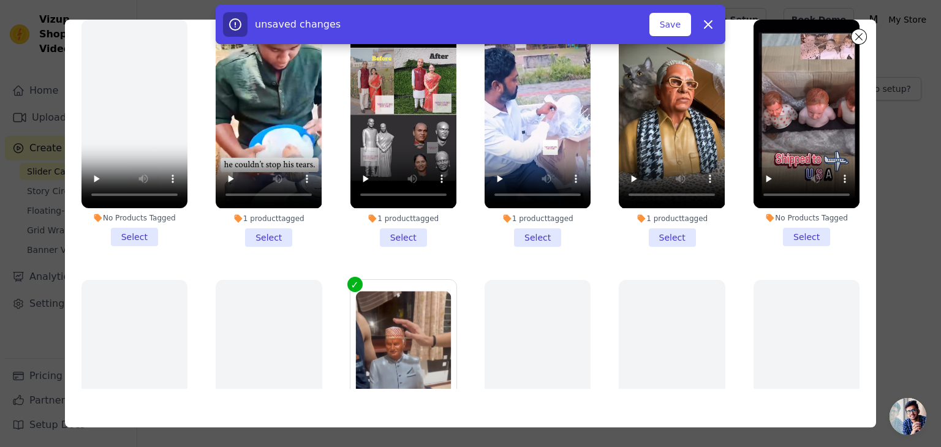
scroll to position [712, 0]
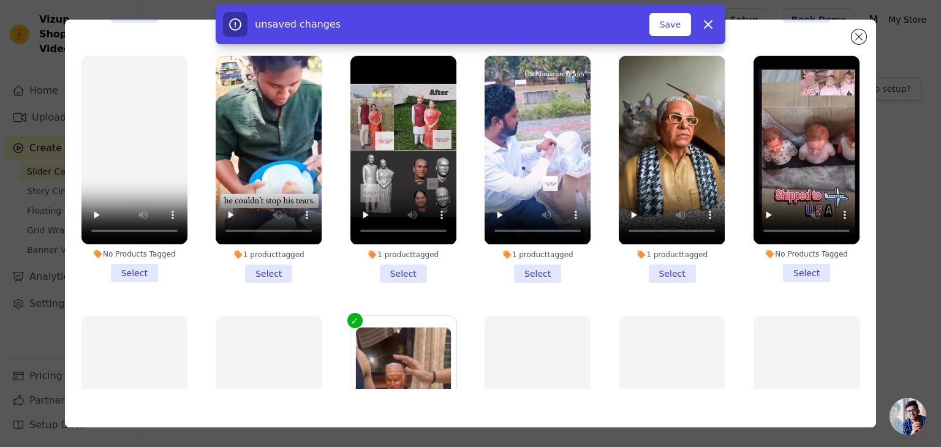
click at [274, 246] on li "1 product tagged Select" at bounding box center [269, 169] width 106 height 227
click at [0, 0] on input "1 product tagged Select" at bounding box center [0, 0] width 0 height 0
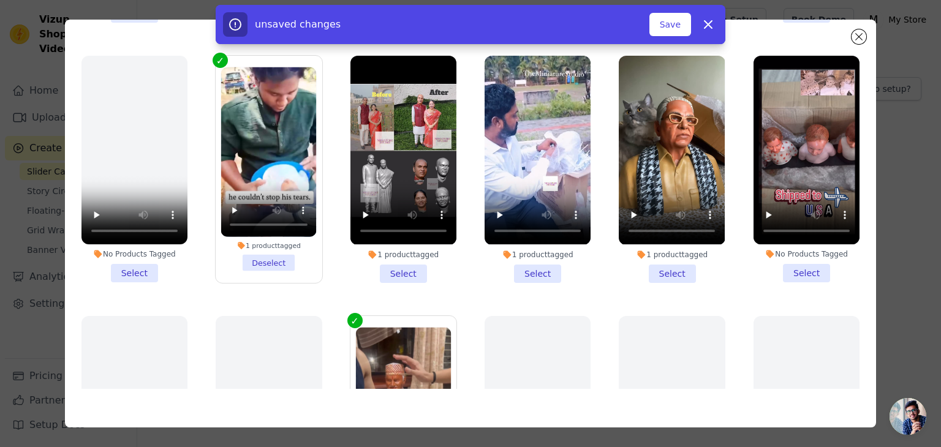
click at [390, 254] on li "1 product tagged Select" at bounding box center [403, 169] width 106 height 227
click at [0, 0] on input "1 product tagged Select" at bounding box center [0, 0] width 0 height 0
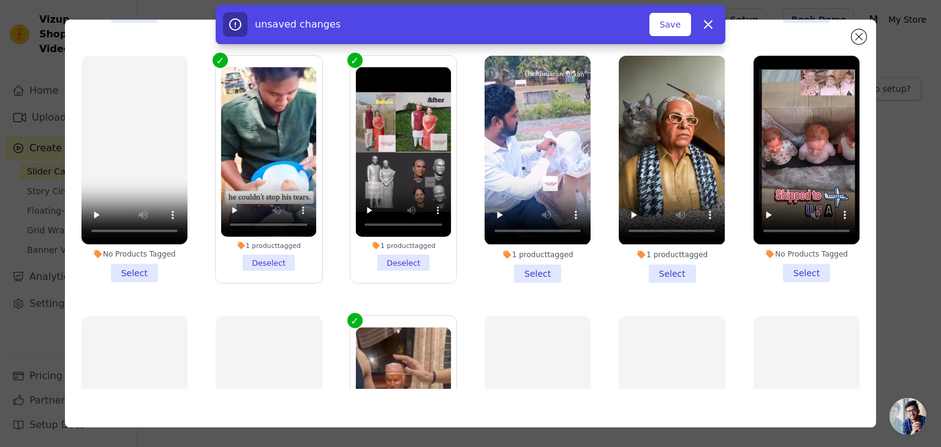
click at [521, 251] on li "1 product tagged Select" at bounding box center [538, 169] width 106 height 227
click at [0, 0] on input "1 product tagged Select" at bounding box center [0, 0] width 0 height 0
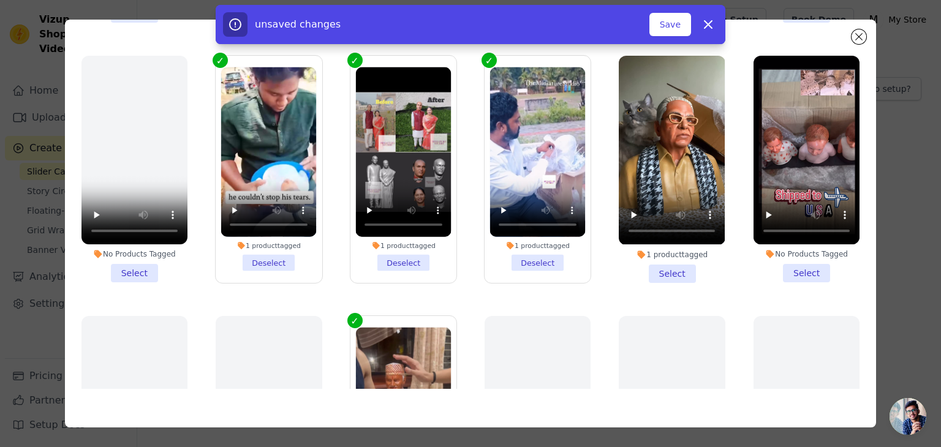
click at [650, 254] on li "1 product tagged Select" at bounding box center [672, 169] width 106 height 227
click at [0, 0] on input "1 product tagged Select" at bounding box center [0, 0] width 0 height 0
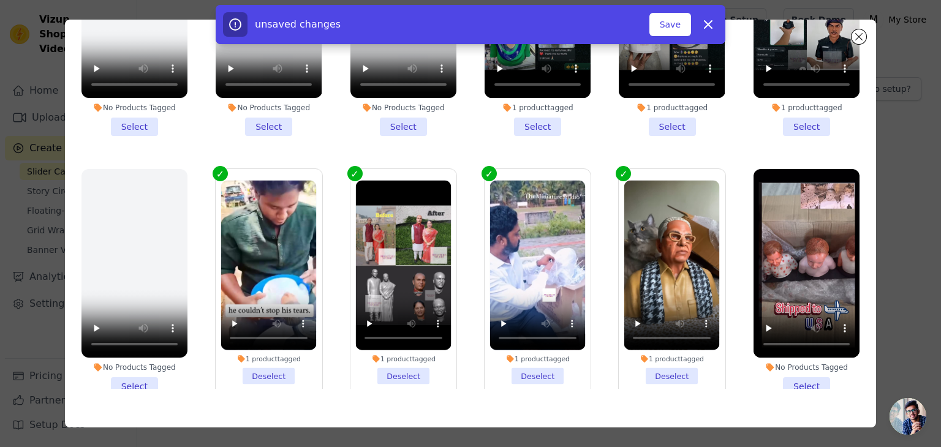
scroll to position [599, 0]
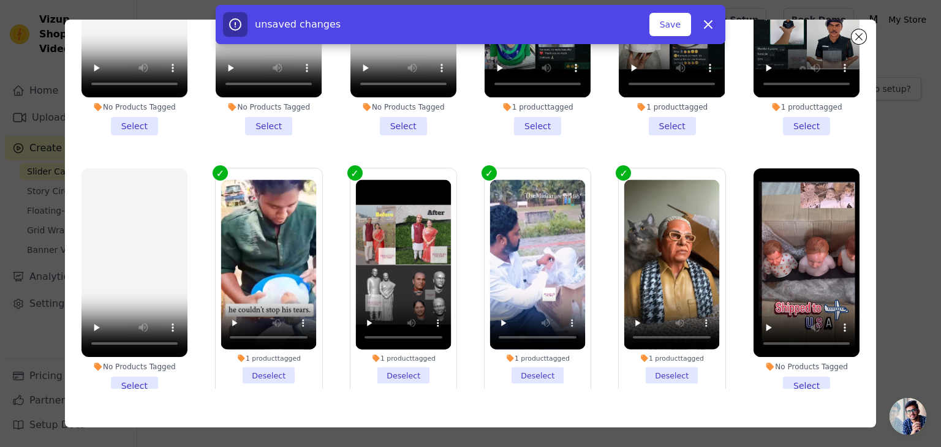
click at [797, 366] on li "No Products Tagged Select" at bounding box center [807, 282] width 106 height 227
click at [0, 0] on input "No Products Tagged Select" at bounding box center [0, 0] width 0 height 0
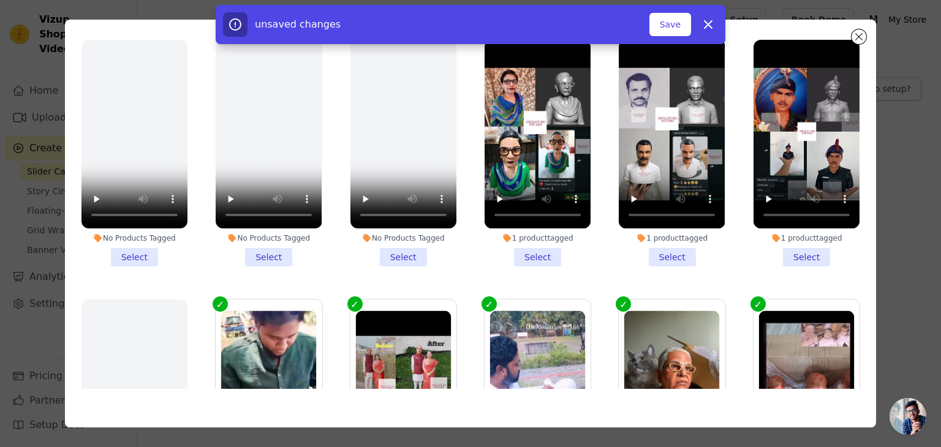
scroll to position [466, 0]
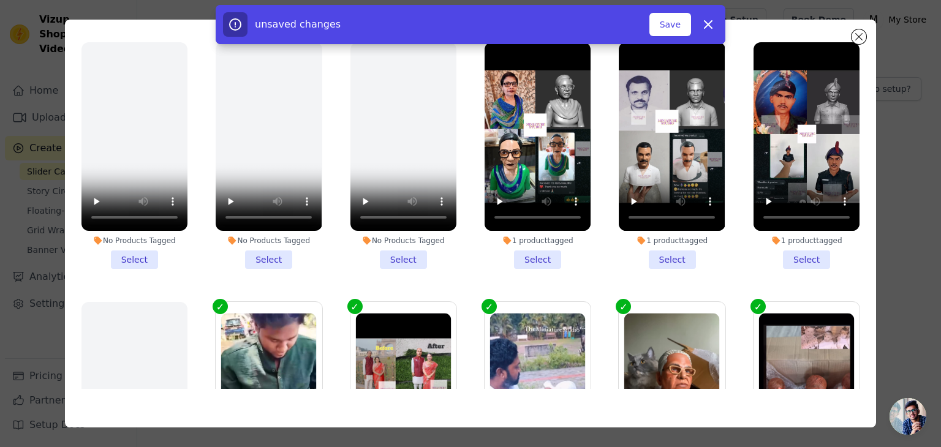
click at [525, 241] on li "1 product tagged Select" at bounding box center [538, 155] width 106 height 227
click at [0, 0] on input "1 product tagged Select" at bounding box center [0, 0] width 0 height 0
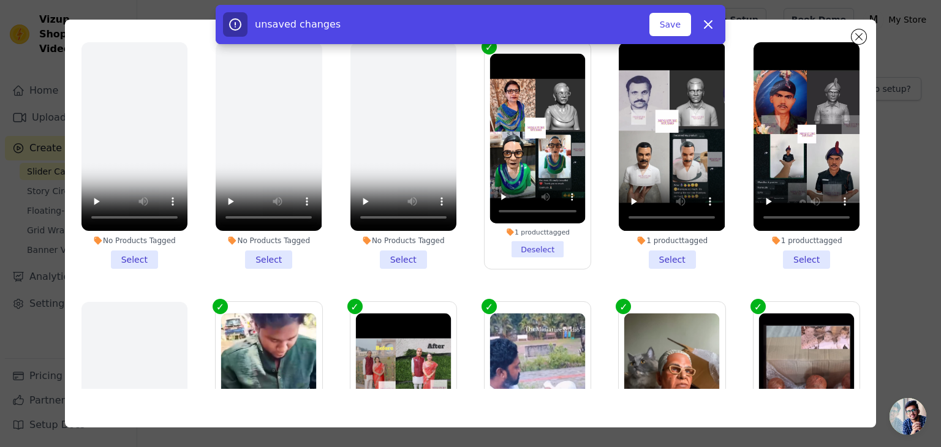
click at [647, 244] on li "1 product tagged Select" at bounding box center [672, 155] width 106 height 227
click at [0, 0] on input "1 product tagged Select" at bounding box center [0, 0] width 0 height 0
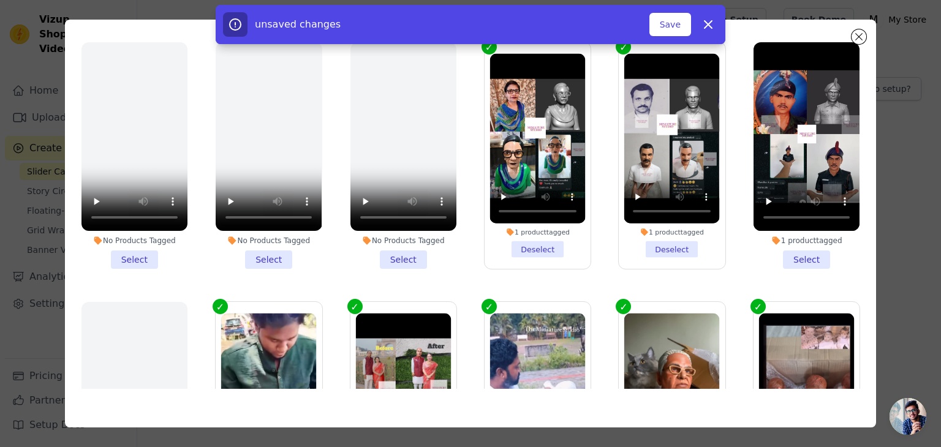
click at [782, 248] on li "1 product tagged Select" at bounding box center [807, 155] width 106 height 227
click at [0, 0] on input "1 product tagged Select" at bounding box center [0, 0] width 0 height 0
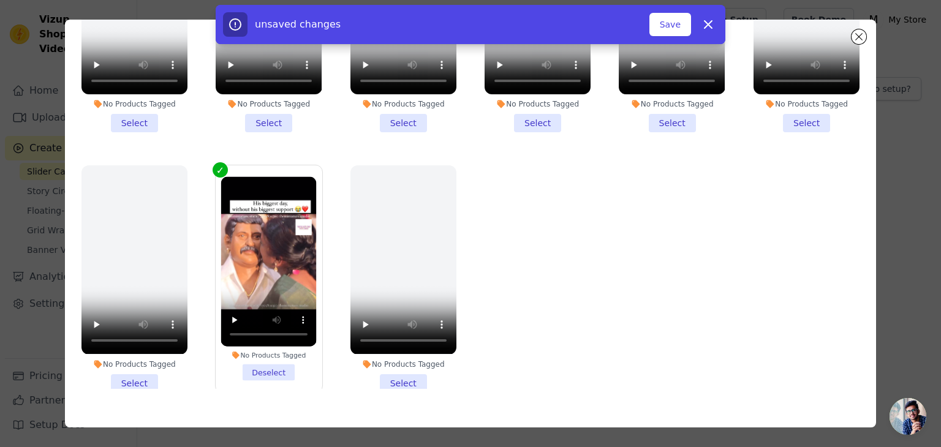
scroll to position [1385, 0]
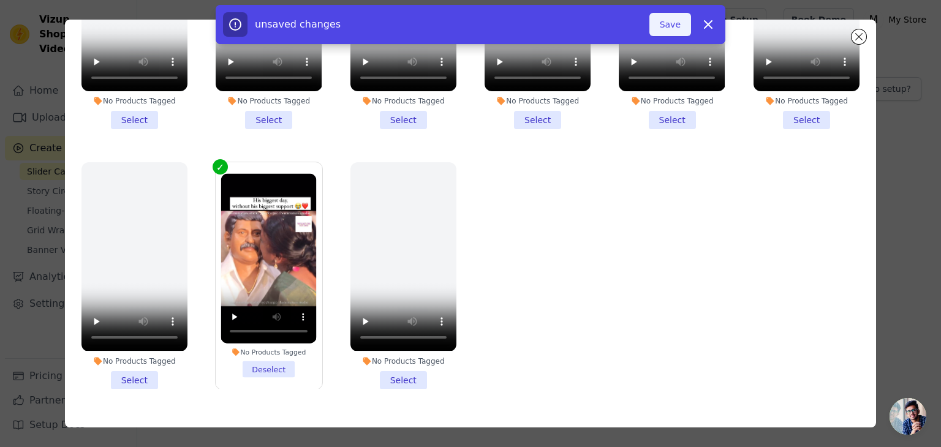
click at [673, 29] on button "Save" at bounding box center [671, 24] width 42 height 23
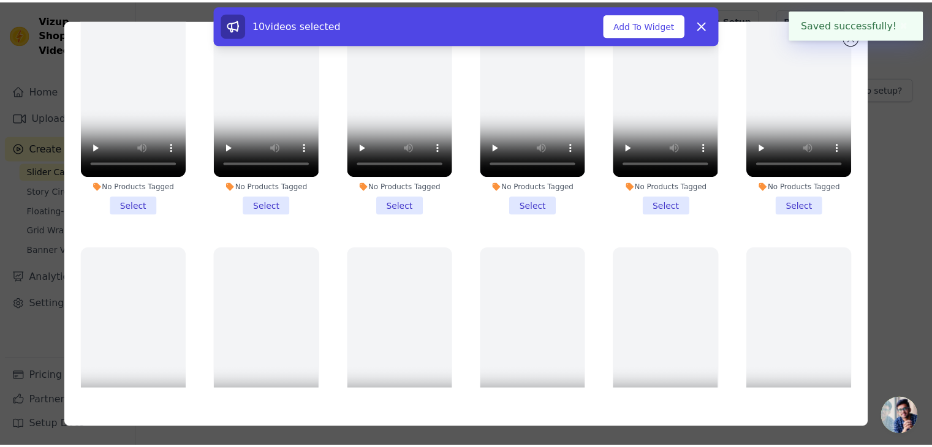
scroll to position [0, 0]
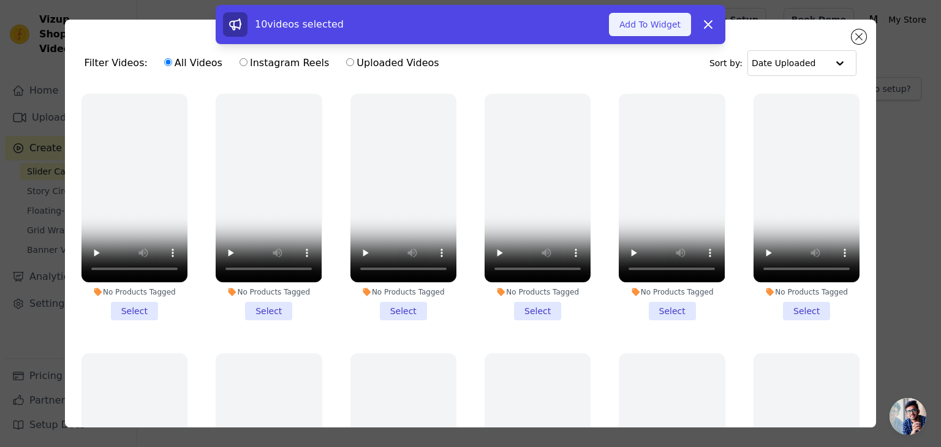
click at [641, 33] on button "Add To Widget" at bounding box center [650, 24] width 82 height 23
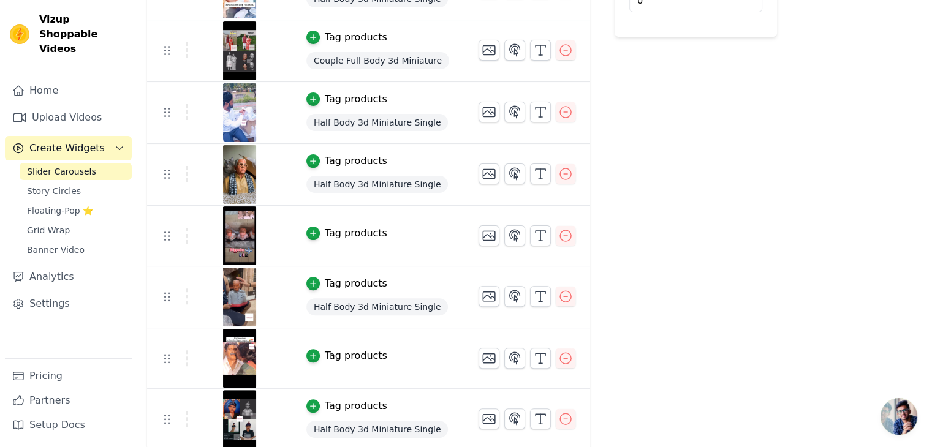
scroll to position [314, 0]
click at [309, 229] on icon "button" at bounding box center [313, 233] width 9 height 9
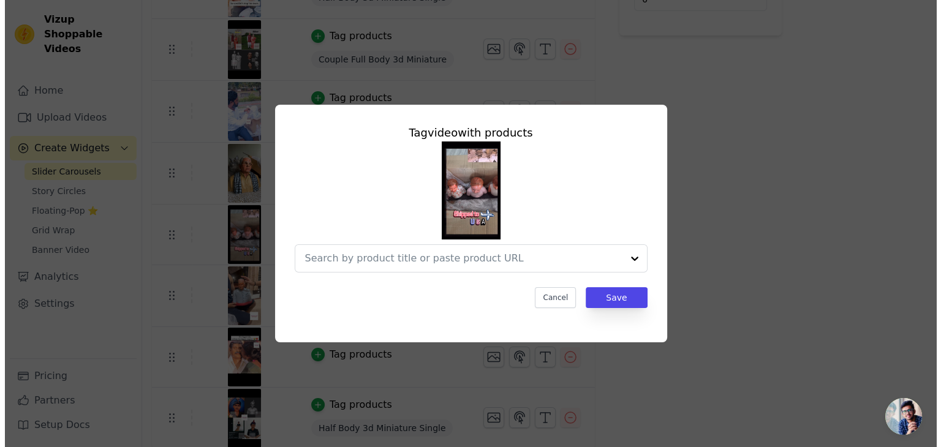
scroll to position [0, 0]
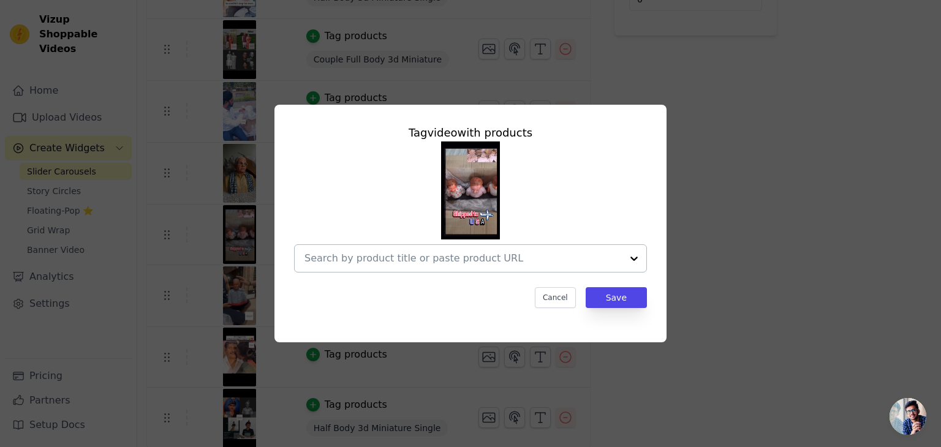
click at [468, 249] on div at bounding box center [463, 258] width 317 height 27
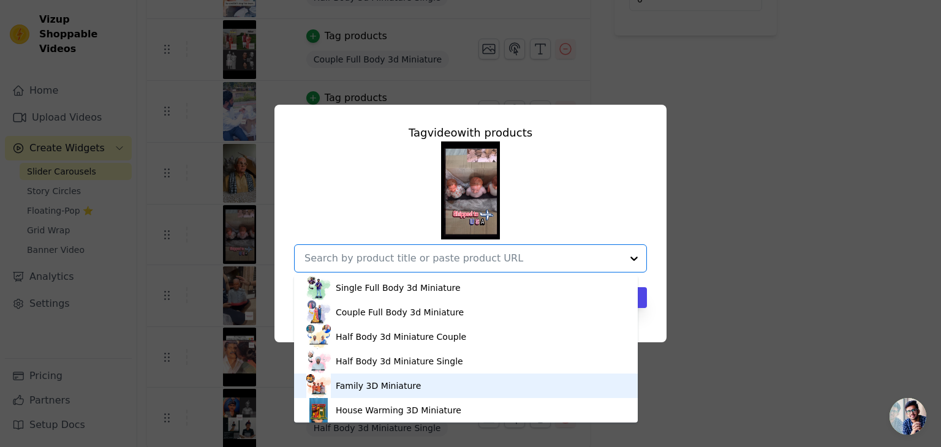
click at [377, 392] on div "Family 3D Miniature" at bounding box center [378, 386] width 85 height 12
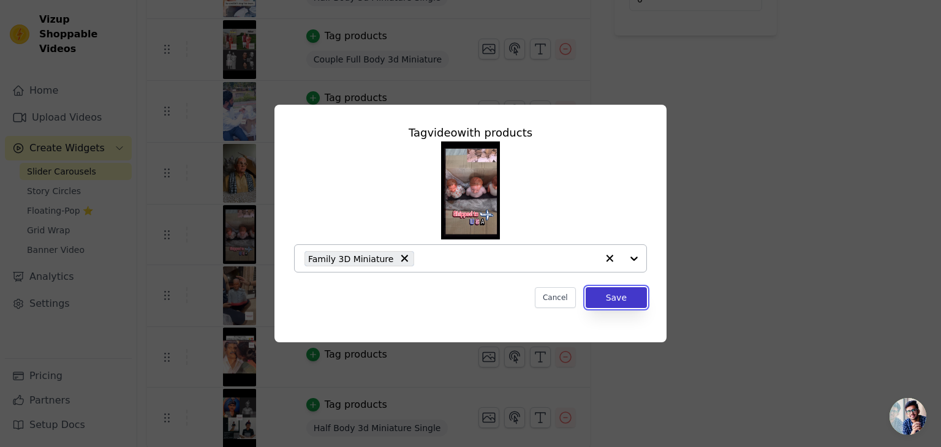
click at [594, 300] on button "Save" at bounding box center [616, 297] width 61 height 21
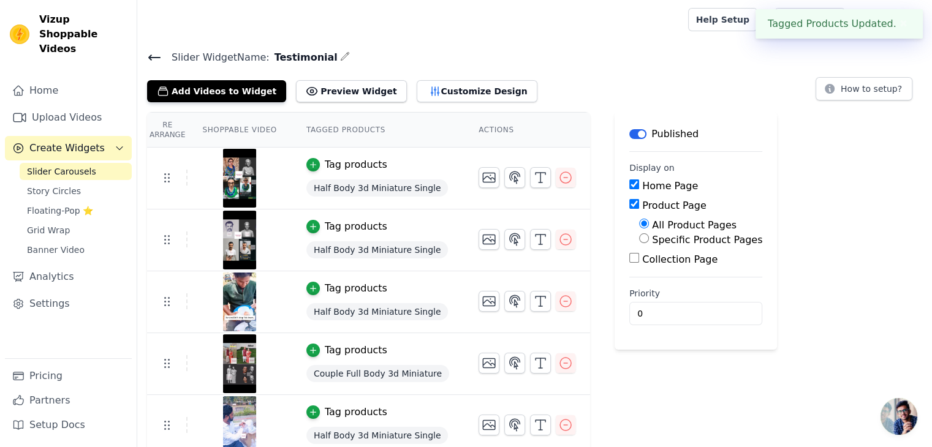
scroll to position [316, 0]
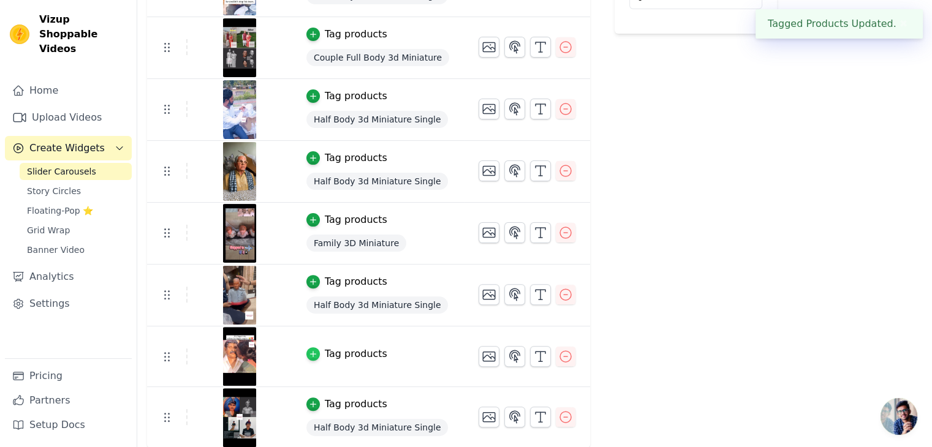
click at [309, 350] on icon "button" at bounding box center [313, 354] width 9 height 9
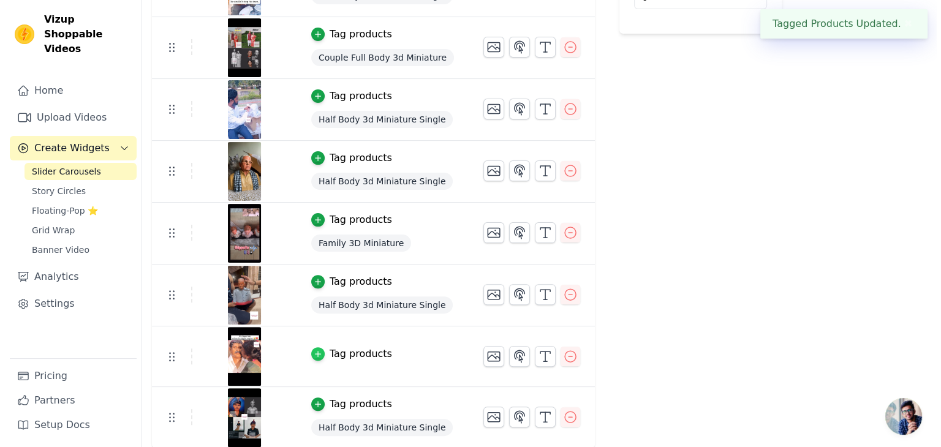
scroll to position [0, 0]
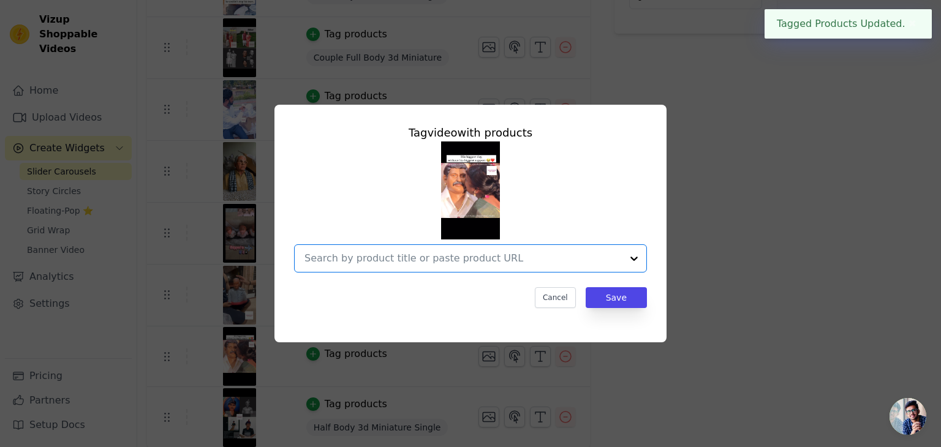
click at [463, 259] on input "text" at bounding box center [463, 258] width 317 height 15
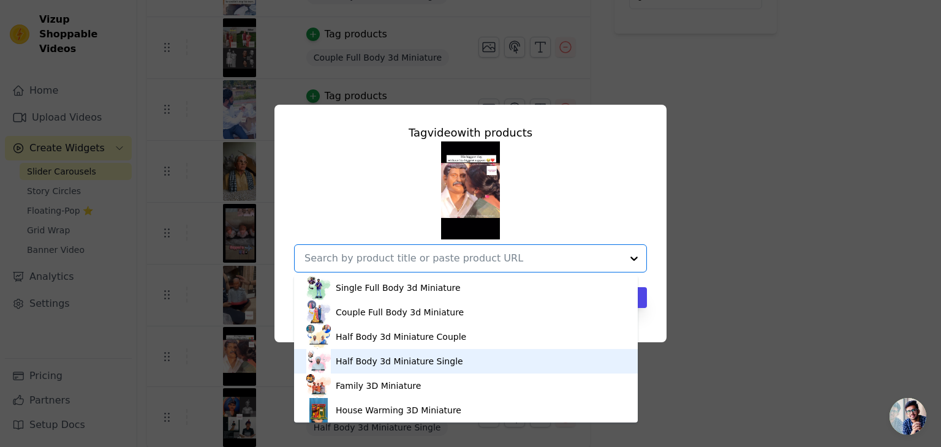
click at [422, 361] on div "Half Body 3d Miniature Single" at bounding box center [399, 361] width 127 height 12
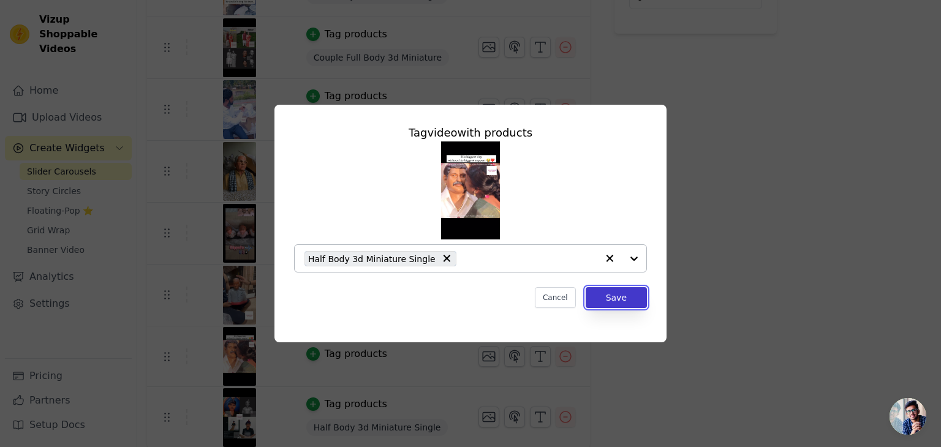
click at [612, 294] on button "Save" at bounding box center [616, 297] width 61 height 21
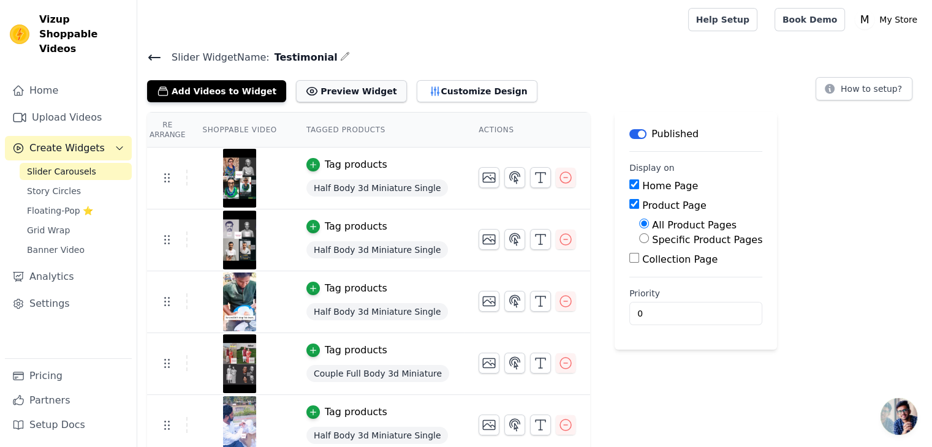
click at [364, 93] on button "Preview Widget" at bounding box center [351, 91] width 110 height 22
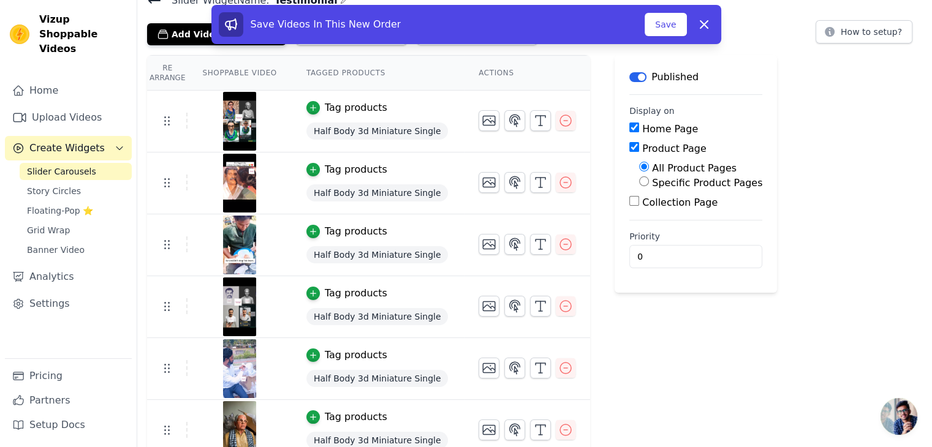
scroll to position [55, 0]
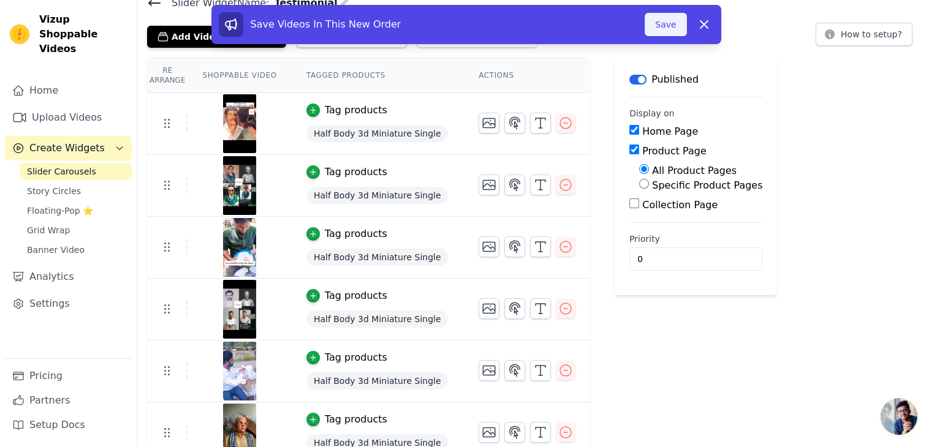
click at [670, 20] on button "Save" at bounding box center [666, 24] width 42 height 23
